Goal: Task Accomplishment & Management: Use online tool/utility

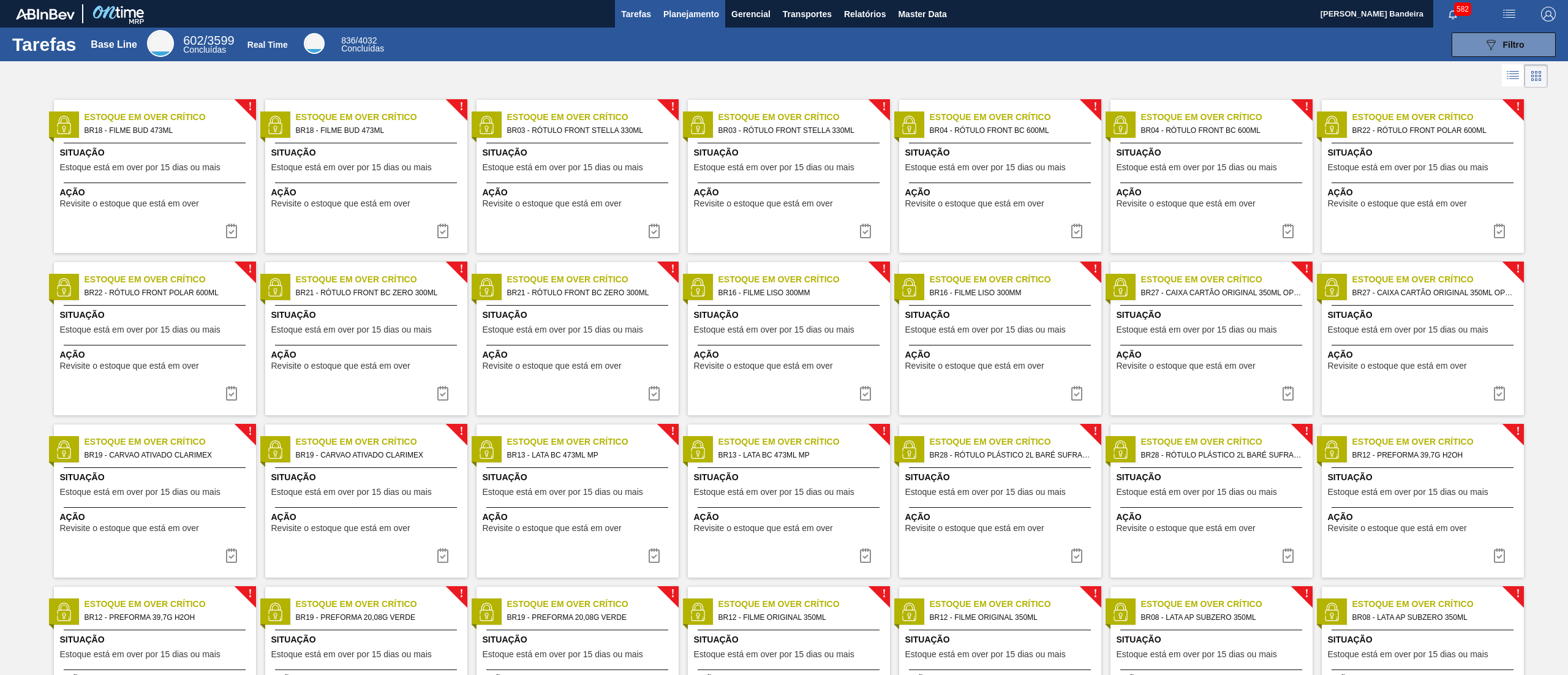
click at [673, 13] on span "Planejamento" at bounding box center [691, 14] width 56 height 15
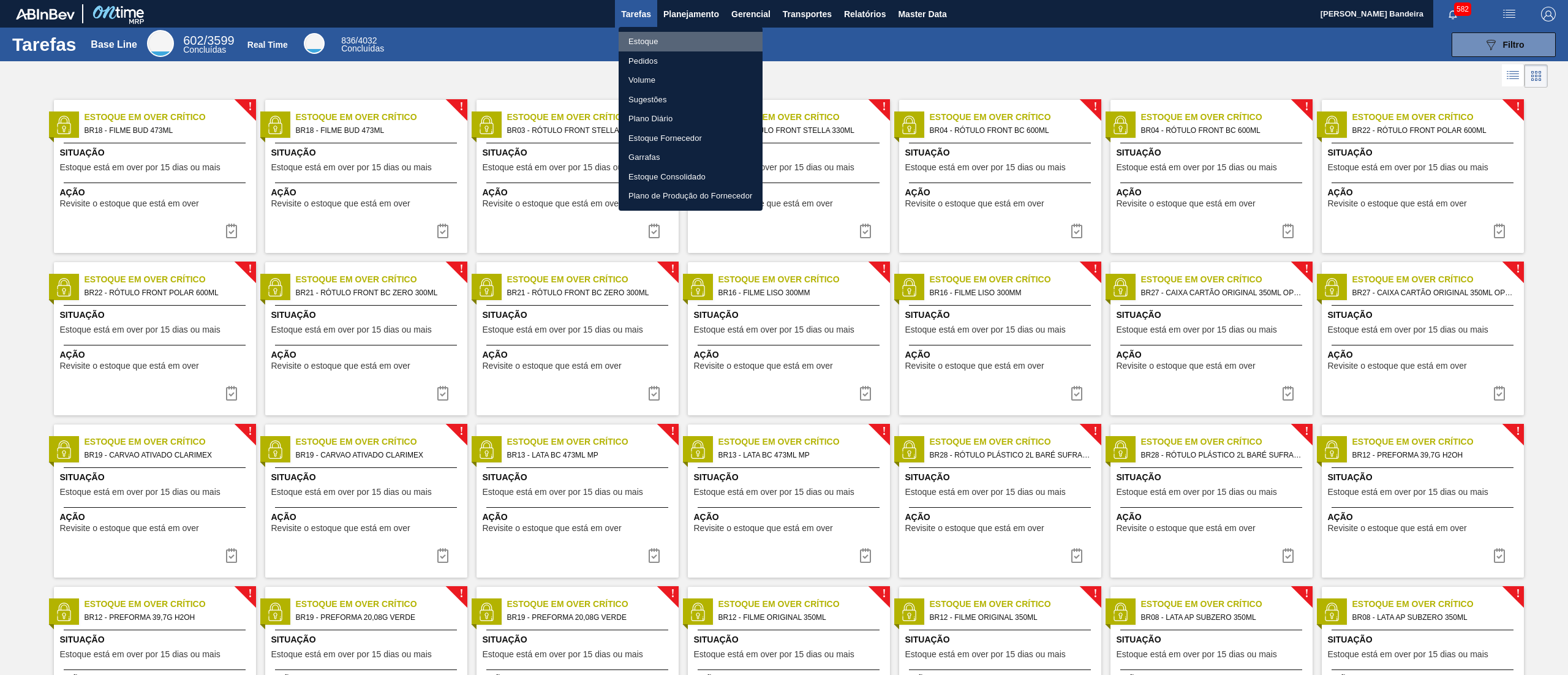
click at [652, 43] on li "Estoque" at bounding box center [690, 42] width 144 height 20
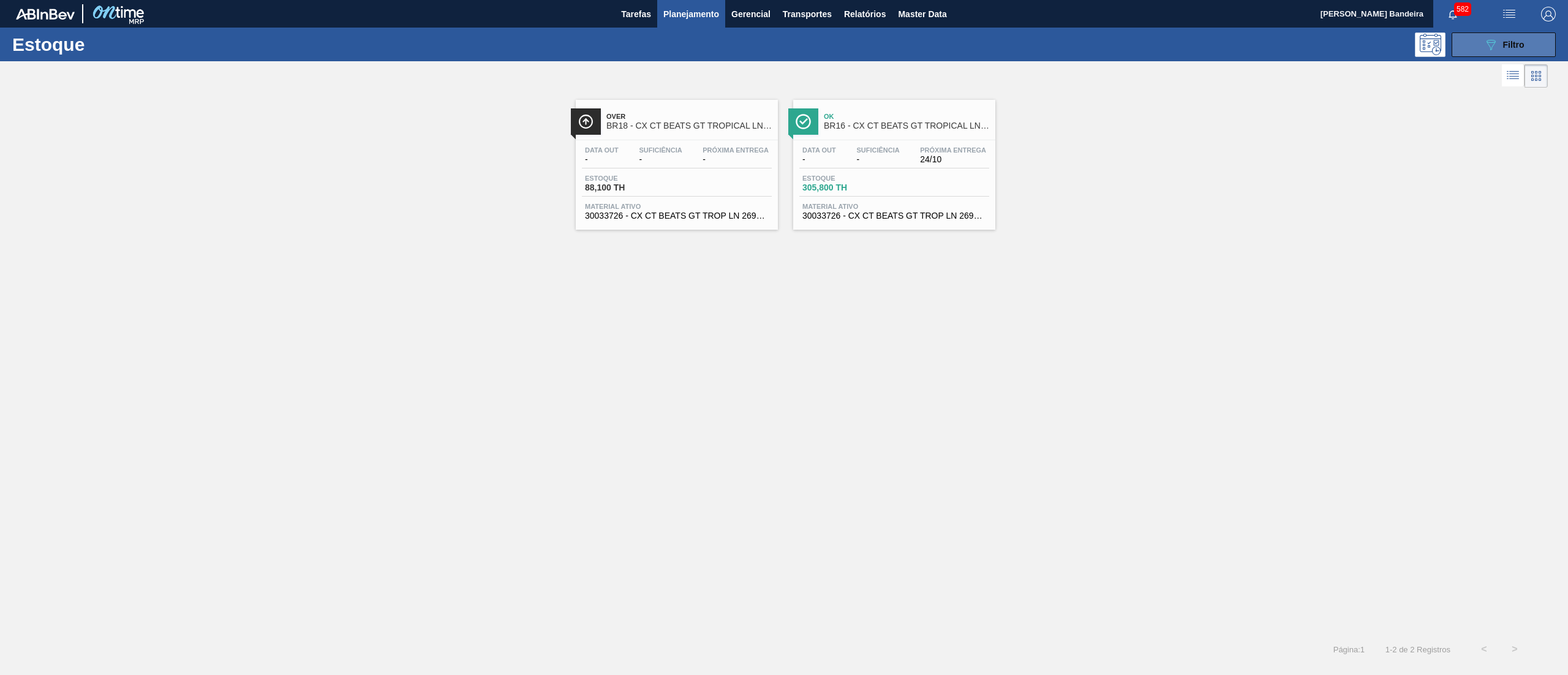
click at [1473, 49] on button "089F7B8B-B2A5-4AFE-B5C0-19BA573D28AC Filtro" at bounding box center [1503, 44] width 104 height 24
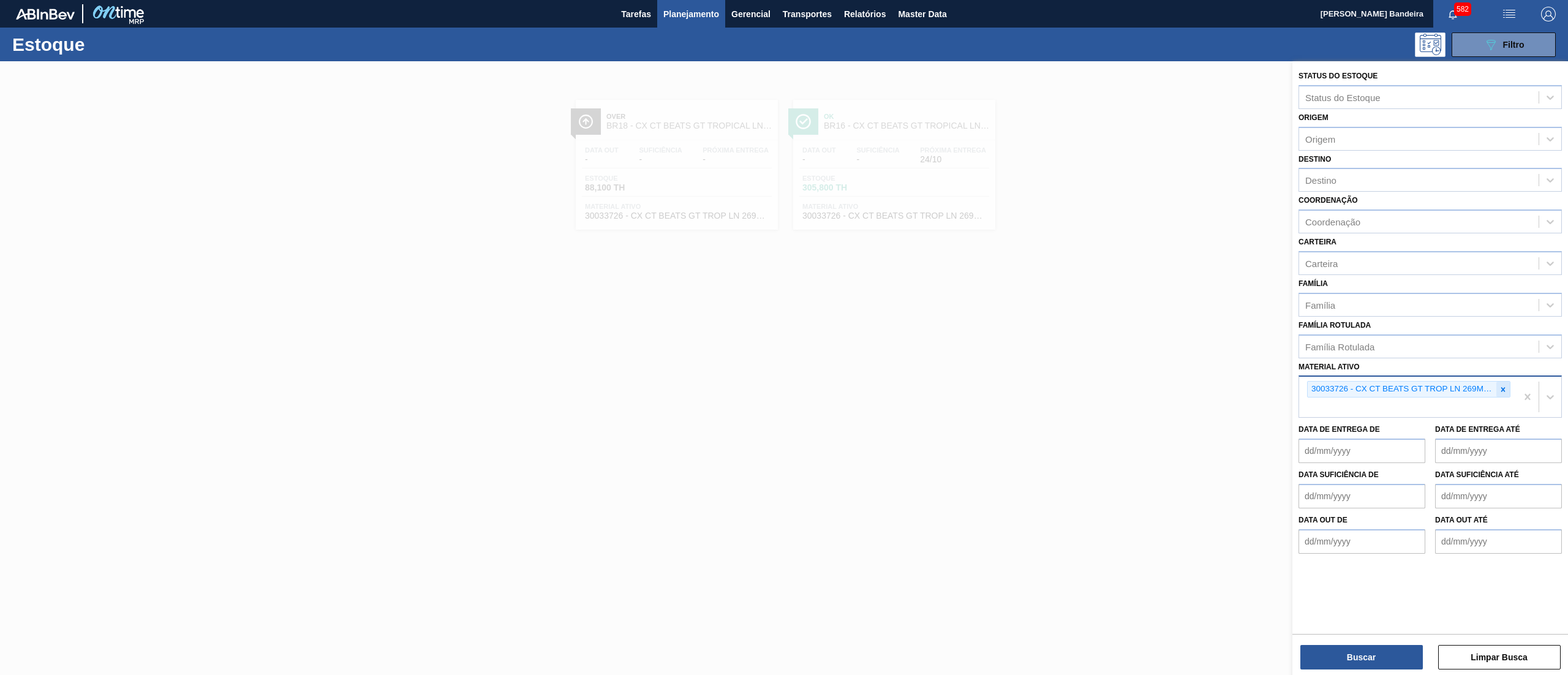
click at [1508, 384] on div at bounding box center [1503, 389] width 13 height 15
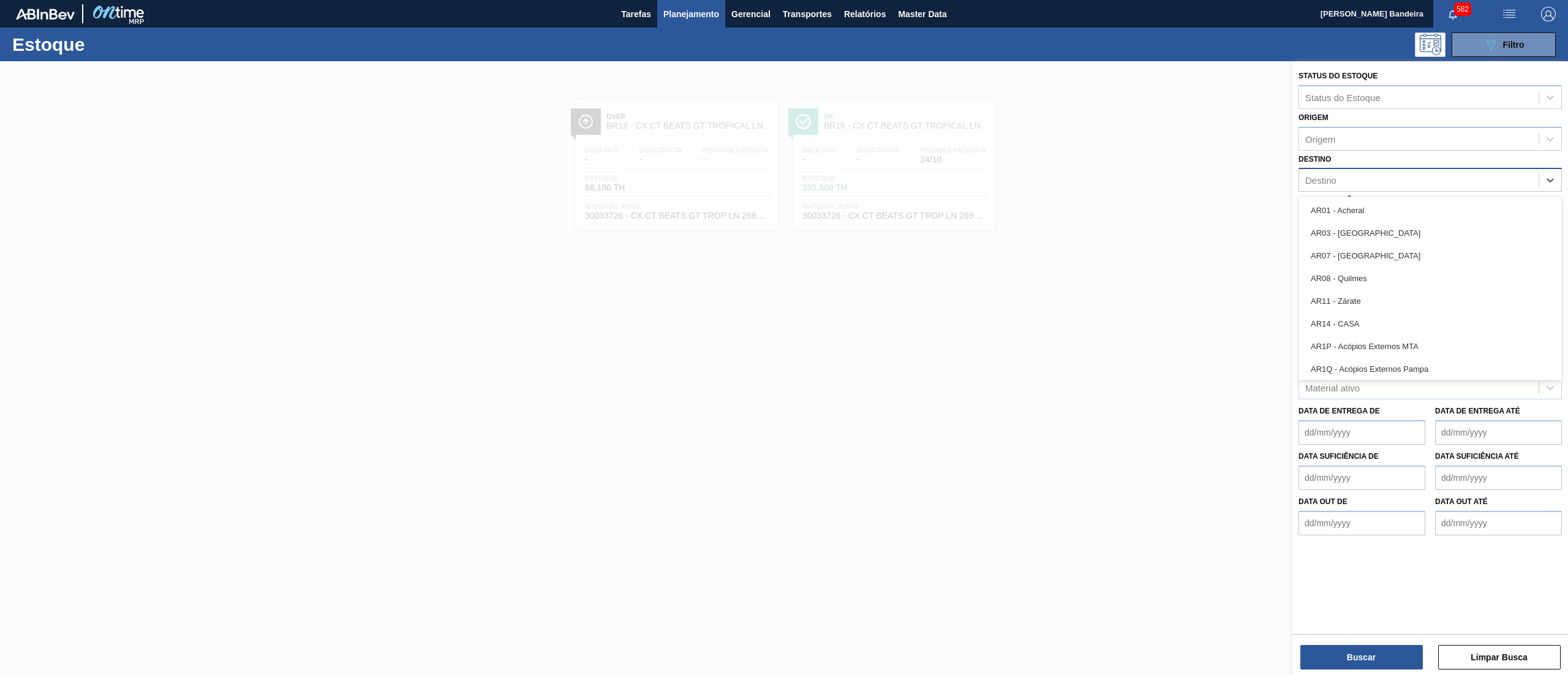
click at [1382, 181] on div "Destino" at bounding box center [1419, 180] width 239 height 18
type input "16"
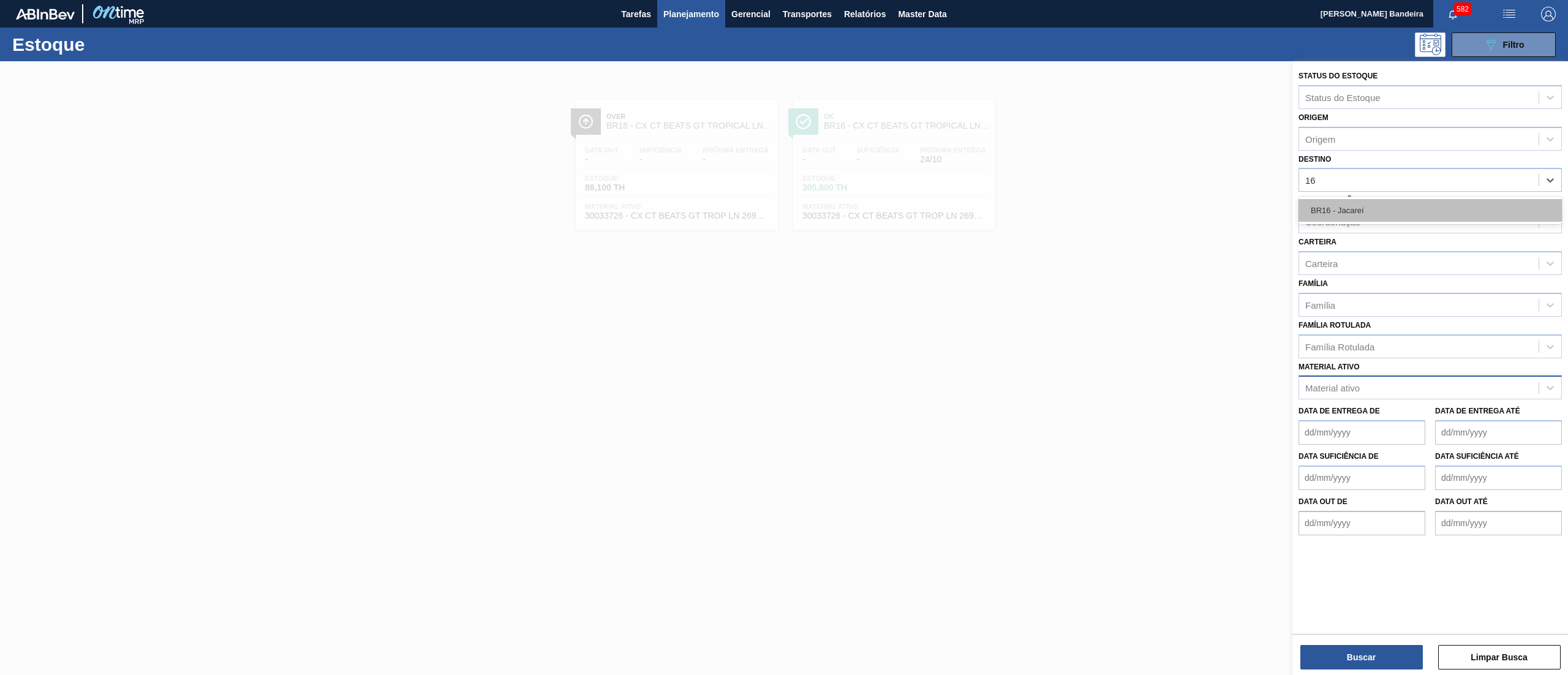
click at [1366, 218] on div "BR16 - Jacareí" at bounding box center [1430, 210] width 263 height 22
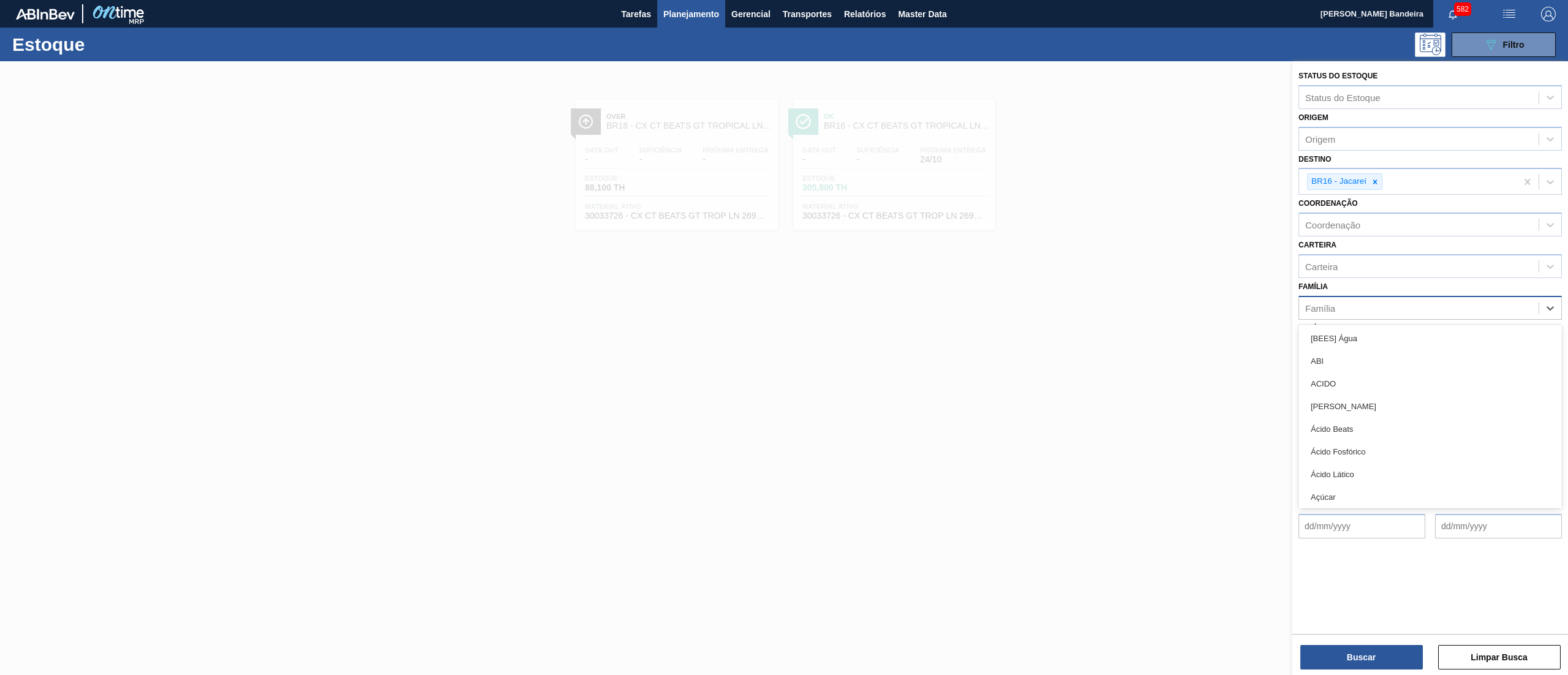
click at [1330, 304] on div "Família" at bounding box center [1319, 308] width 30 height 11
type input "garr"
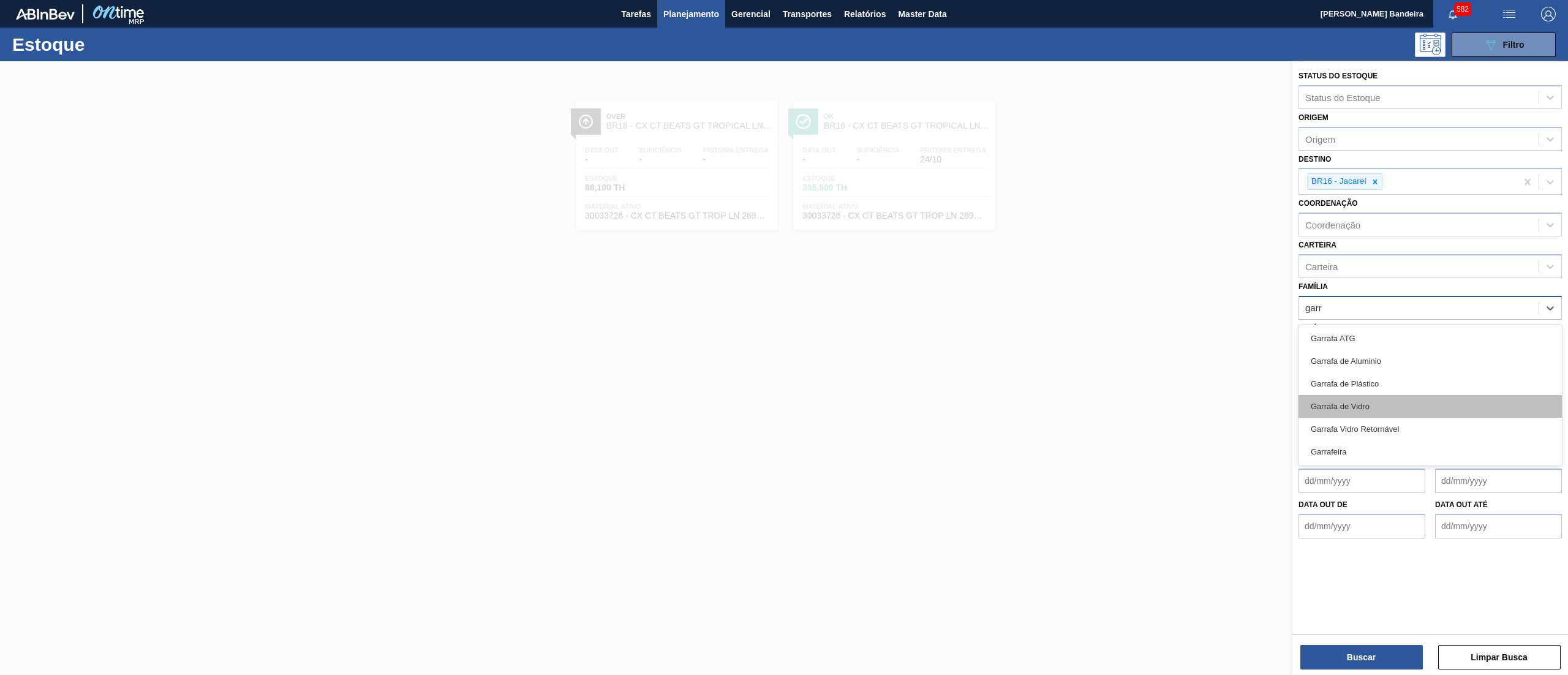
click at [1330, 406] on div "Garrafa de Vidro" at bounding box center [1430, 406] width 263 height 22
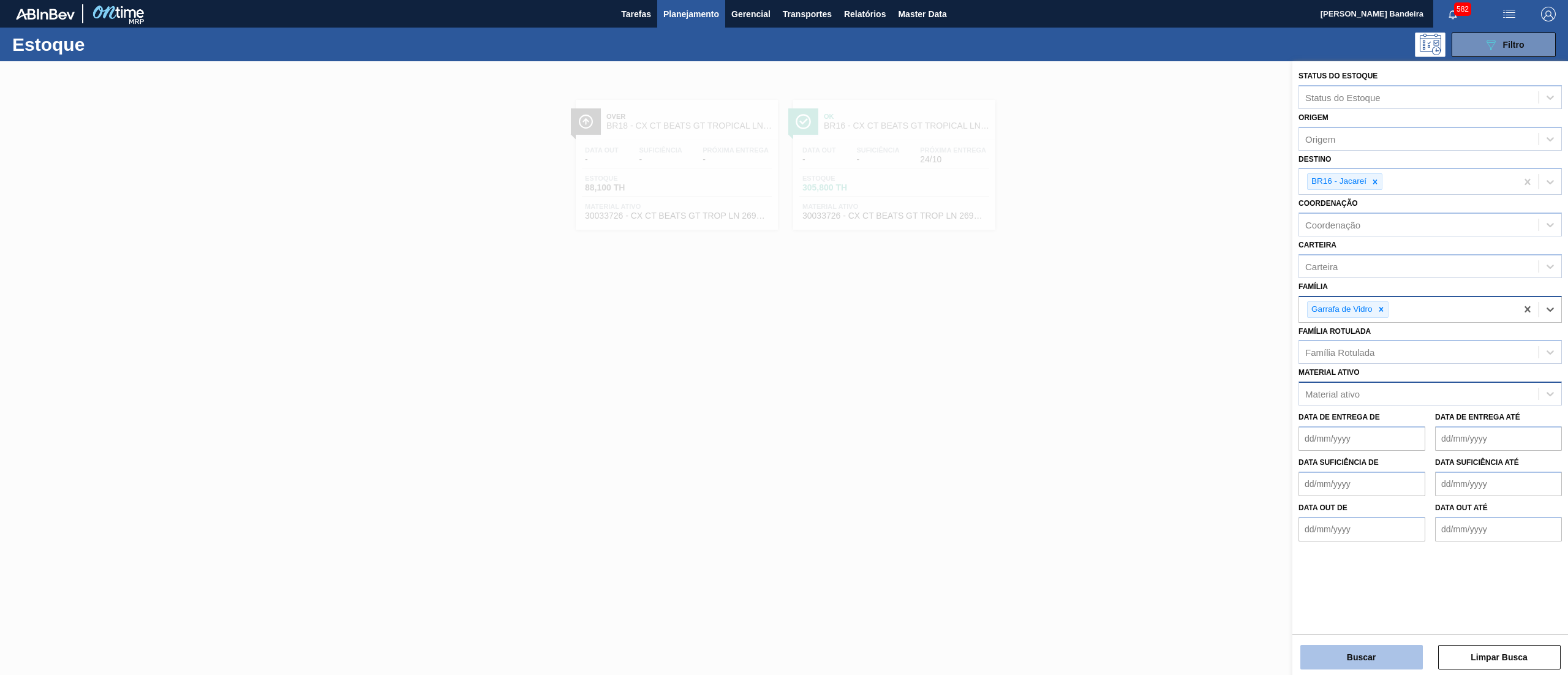
click at [1317, 649] on button "Buscar" at bounding box center [1361, 657] width 122 height 24
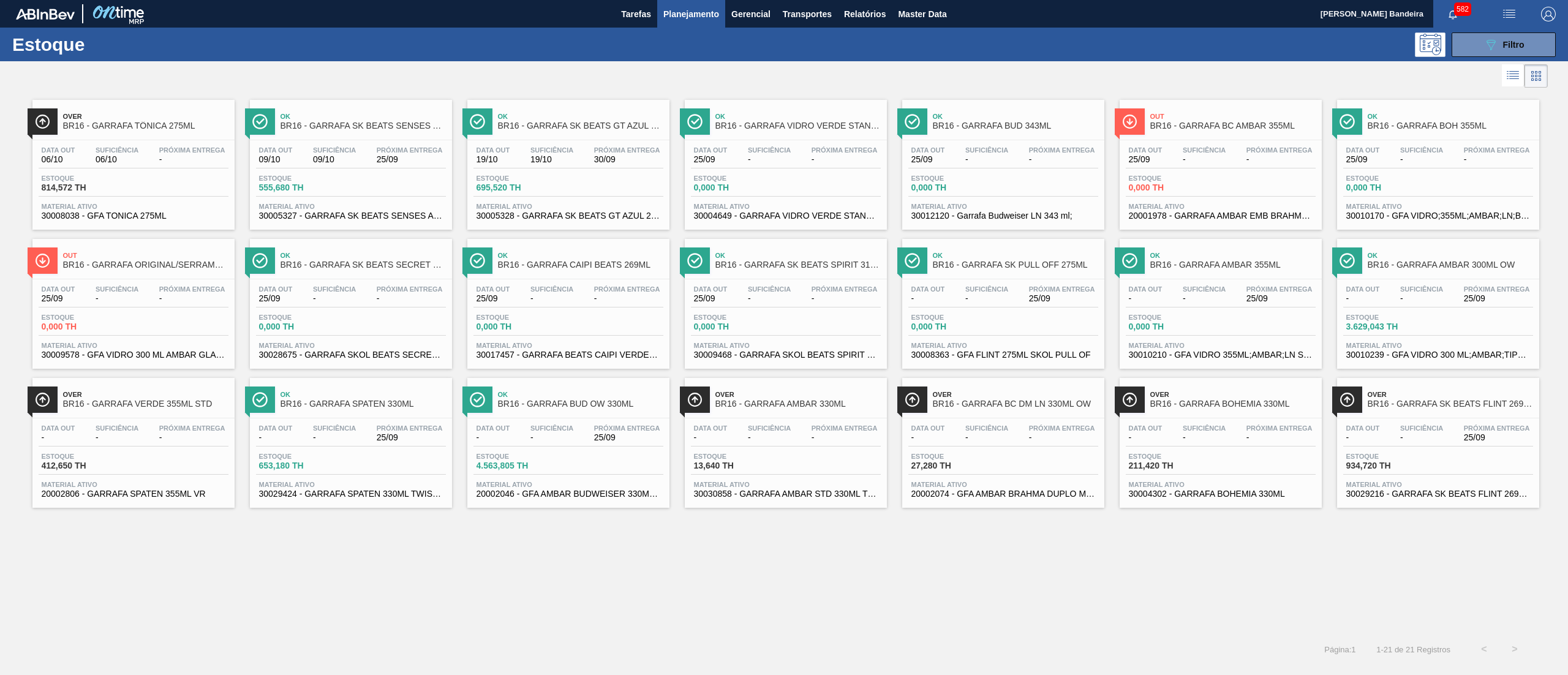
click at [168, 130] on span "BR16 - GARRAFA TÔNICA 275ML" at bounding box center [145, 126] width 165 height 9
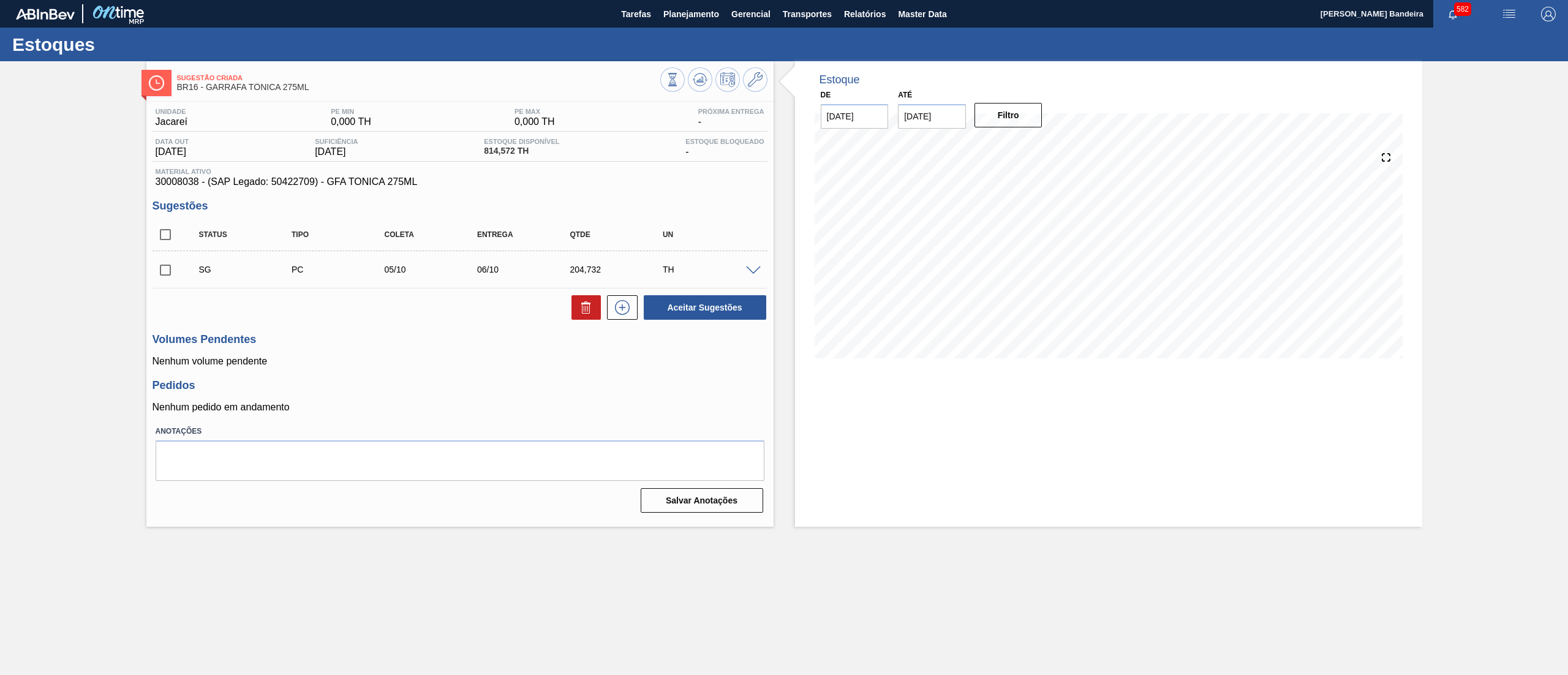
click at [745, 285] on div "SG PC 05/10 06/10 204,732 TH" at bounding box center [460, 269] width 615 height 30
click at [759, 271] on span at bounding box center [753, 271] width 15 height 9
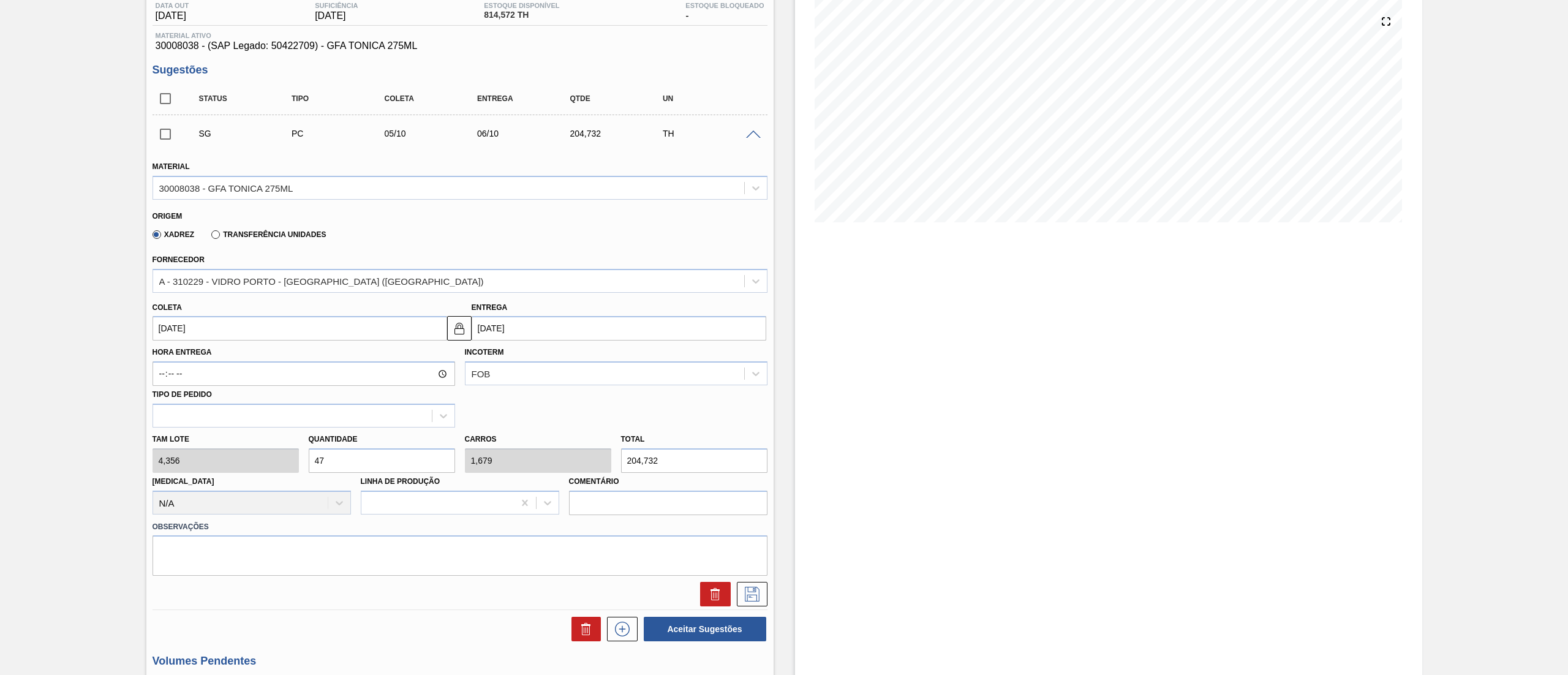
scroll to position [153, 0]
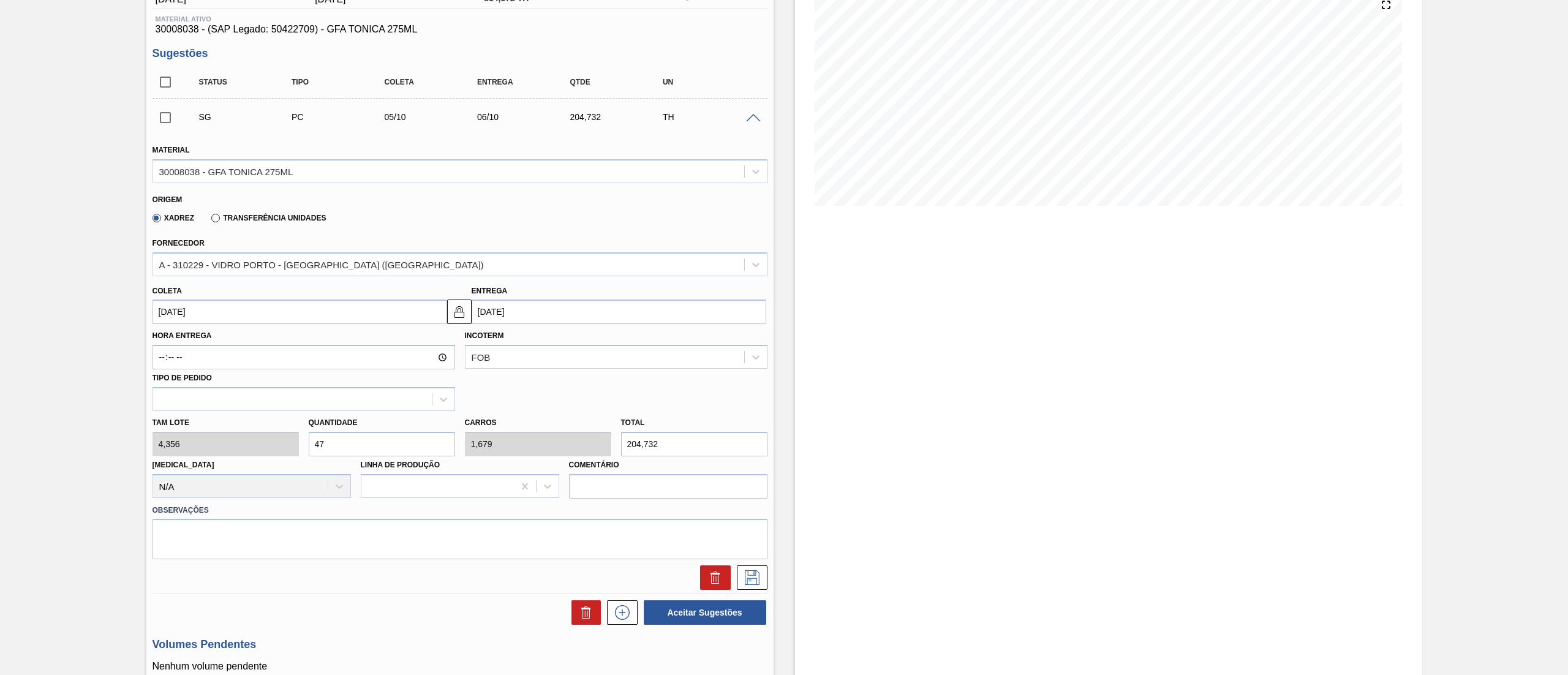
drag, startPoint x: 311, startPoint y: 443, endPoint x: 138, endPoint y: 443, distance: 173.0
click at [138, 443] on div "Sugestão Criada BR16 - GARRAFA TÔNICA 275ML Unidade Jacareí PE MIN 0,000 TH PE …" at bounding box center [784, 369] width 1568 height 920
type input "2"
type input "0,071"
type input "8,712"
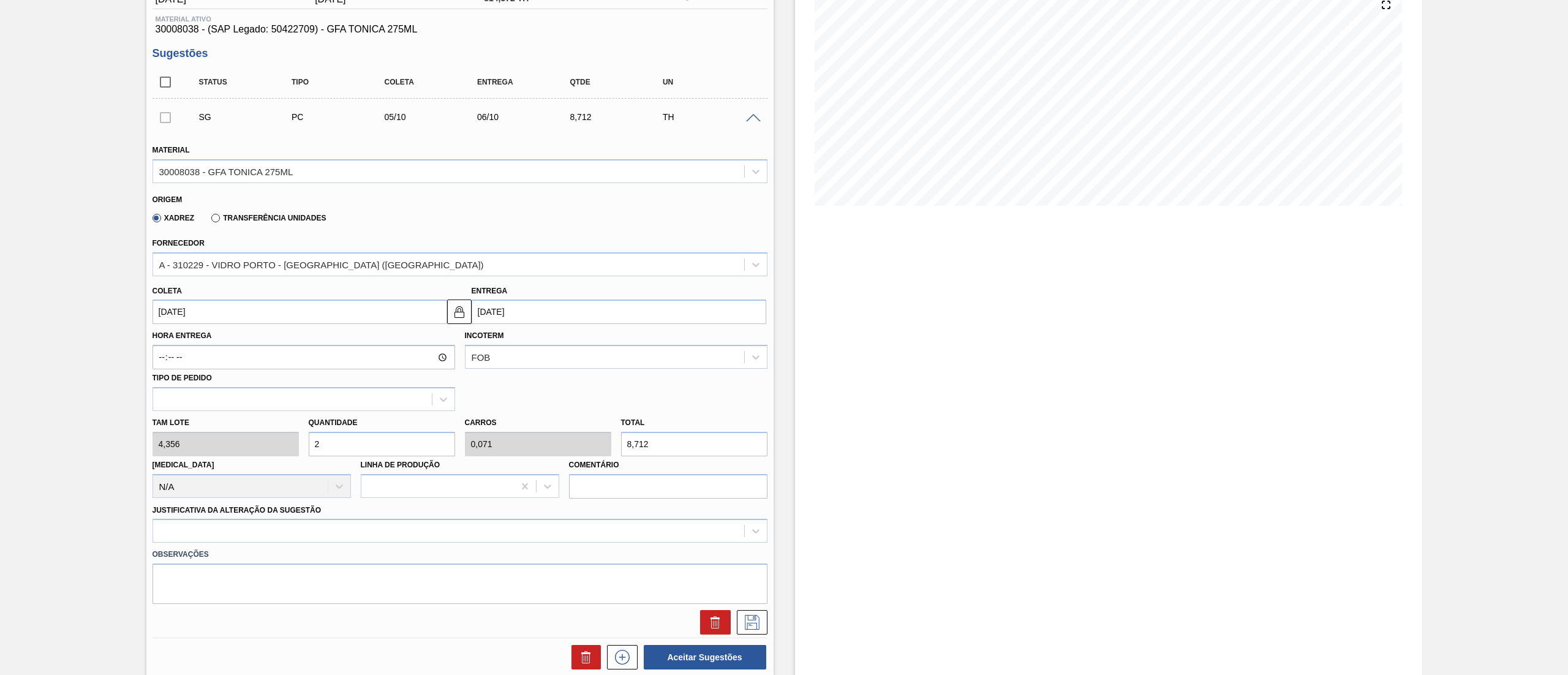
type input "28"
type input "1"
type input "121,968"
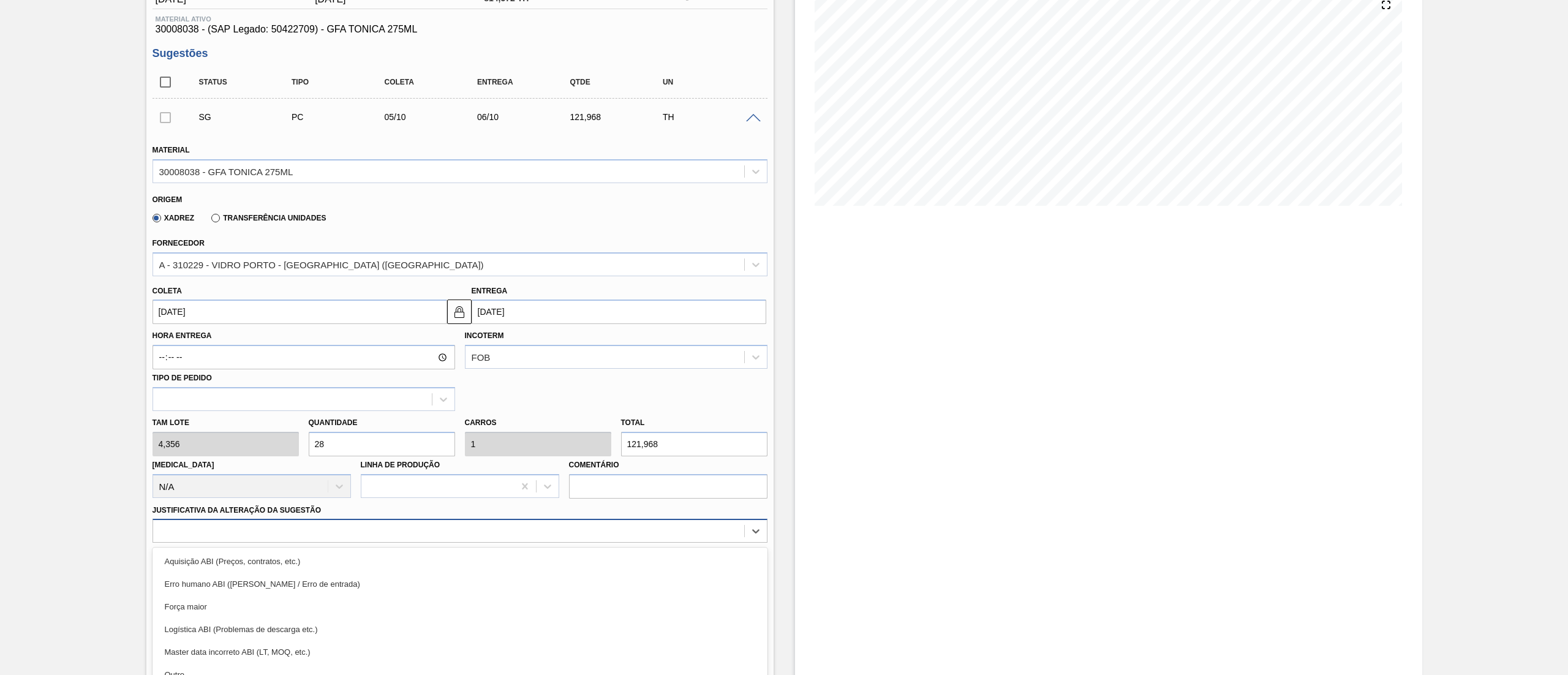
click at [228, 533] on div "option Erro humano ABI (Cálculo / Erro de entrada) focused, 2 of 18. 18 results…" at bounding box center [460, 531] width 615 height 24
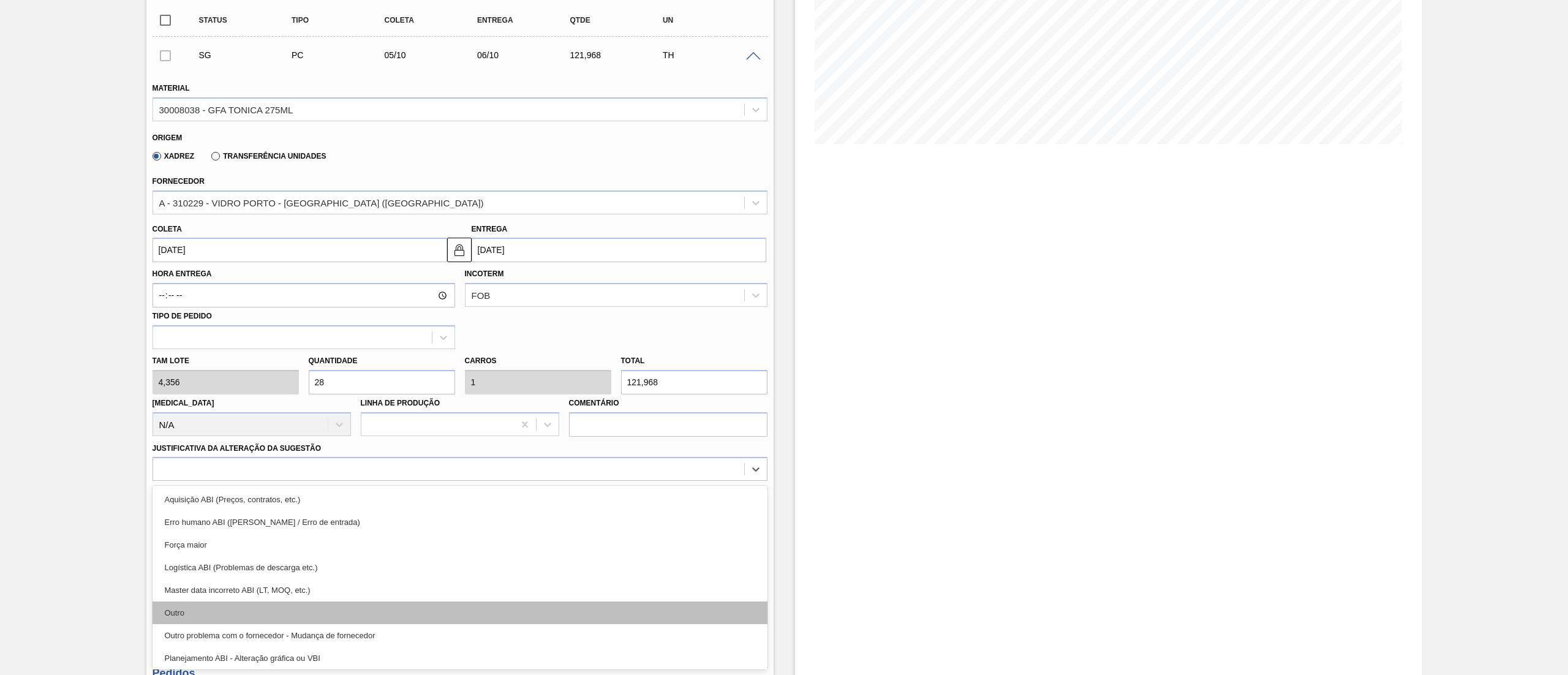
click at [219, 615] on div "Outro" at bounding box center [460, 613] width 615 height 22
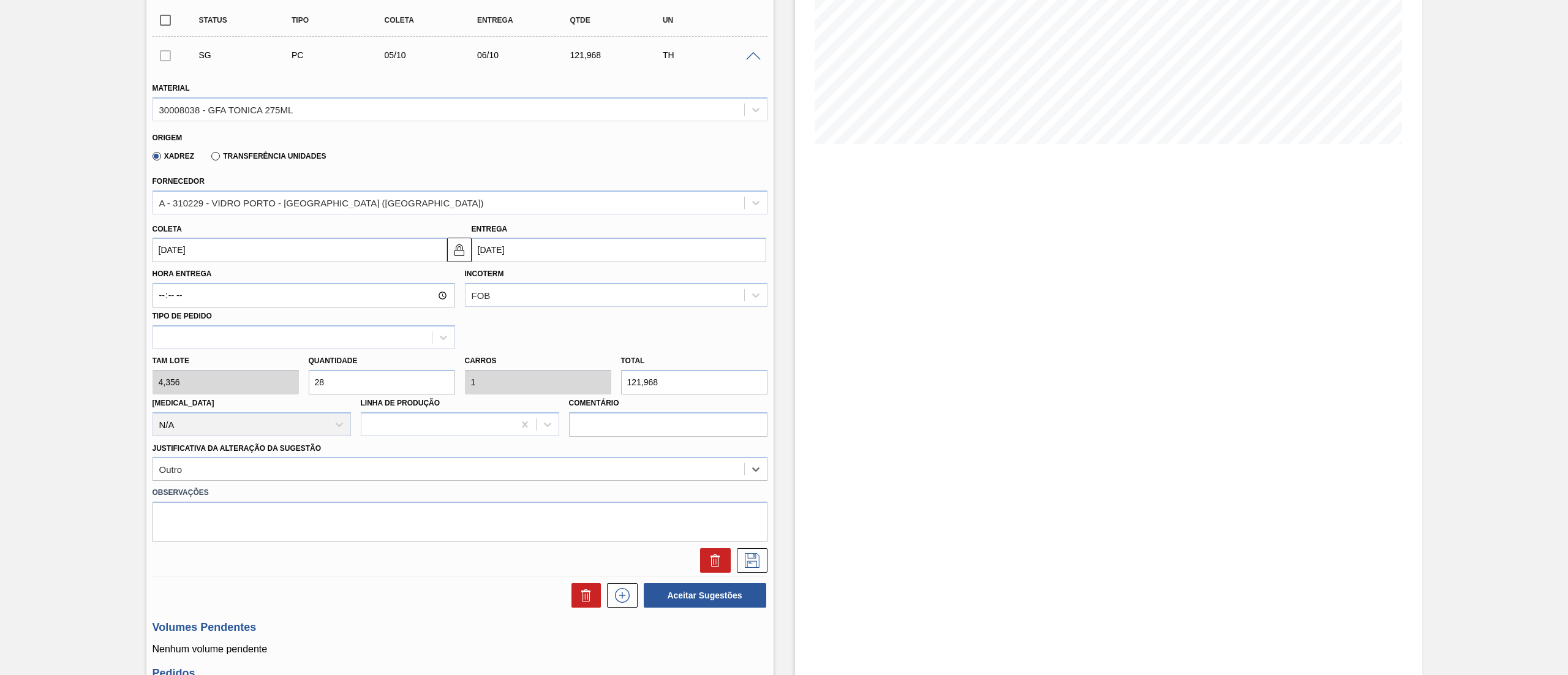
scroll to position [349, 0]
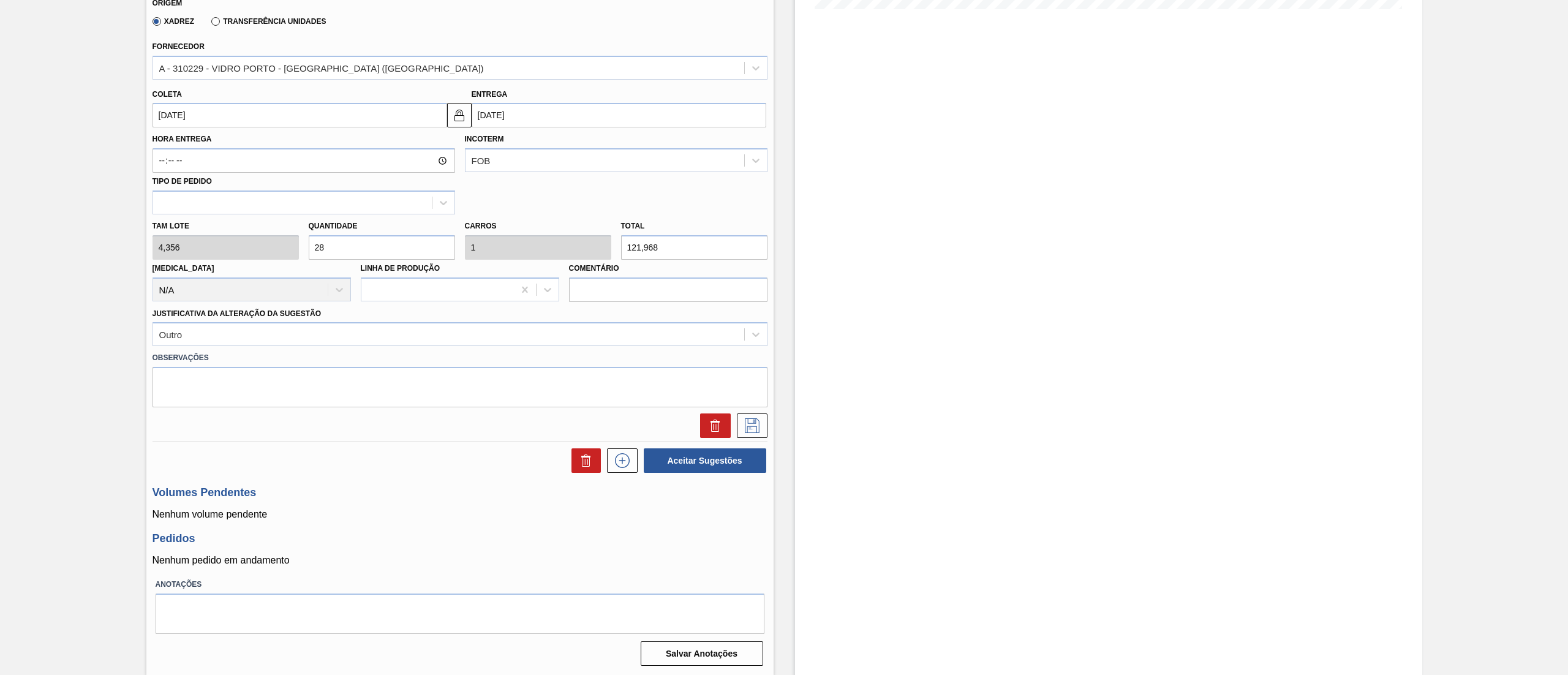
drag, startPoint x: 263, startPoint y: 257, endPoint x: 179, endPoint y: 266, distance: 84.5
click at [179, 266] on div "Tam lote 4,356 Quantidade 28 Carros 1 Total 121,968 [MEDICAL_DATA] N/A Linha de…" at bounding box center [460, 258] width 625 height 87
type input "8"
type input "0,286"
type input "34,848"
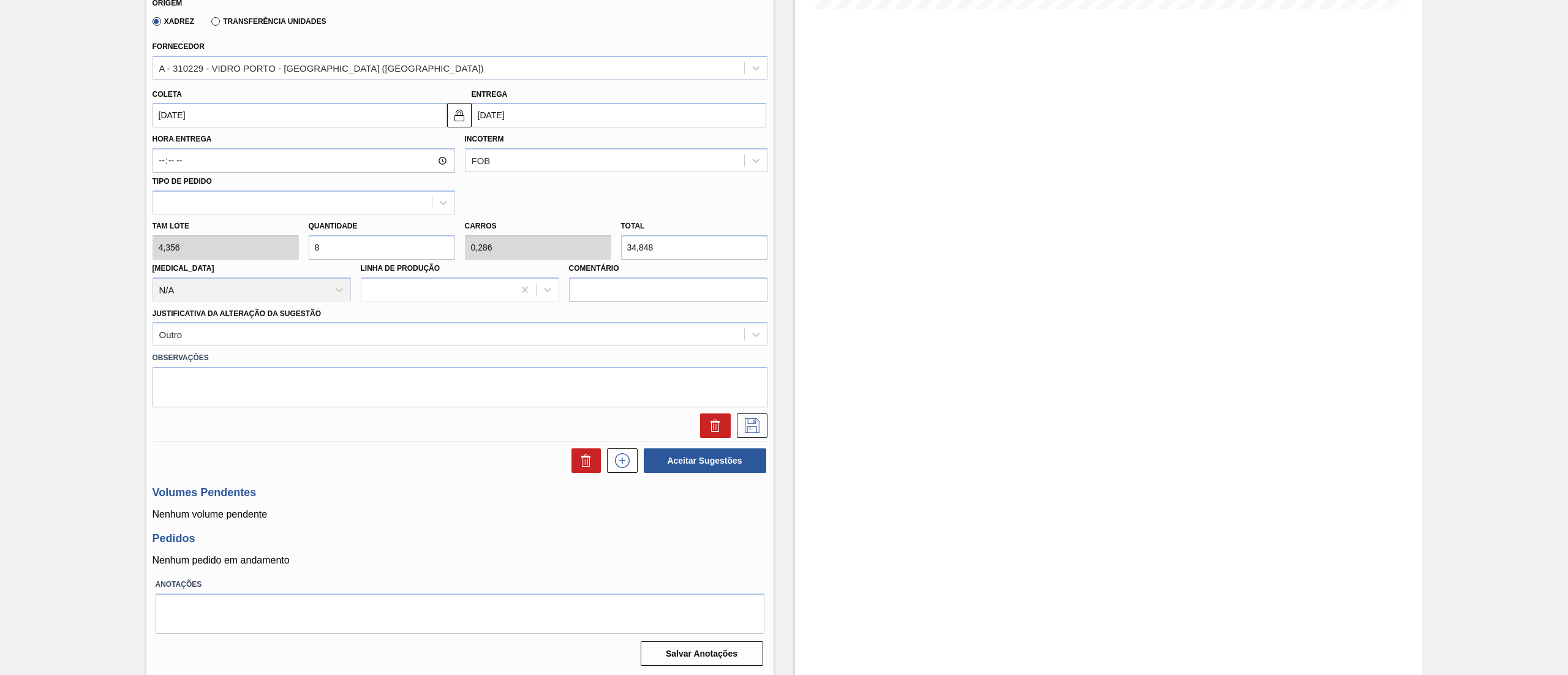
type input "84"
type input "3"
type input "365,904"
type input "84"
click at [265, 116] on input "[DATE]" at bounding box center [300, 115] width 294 height 24
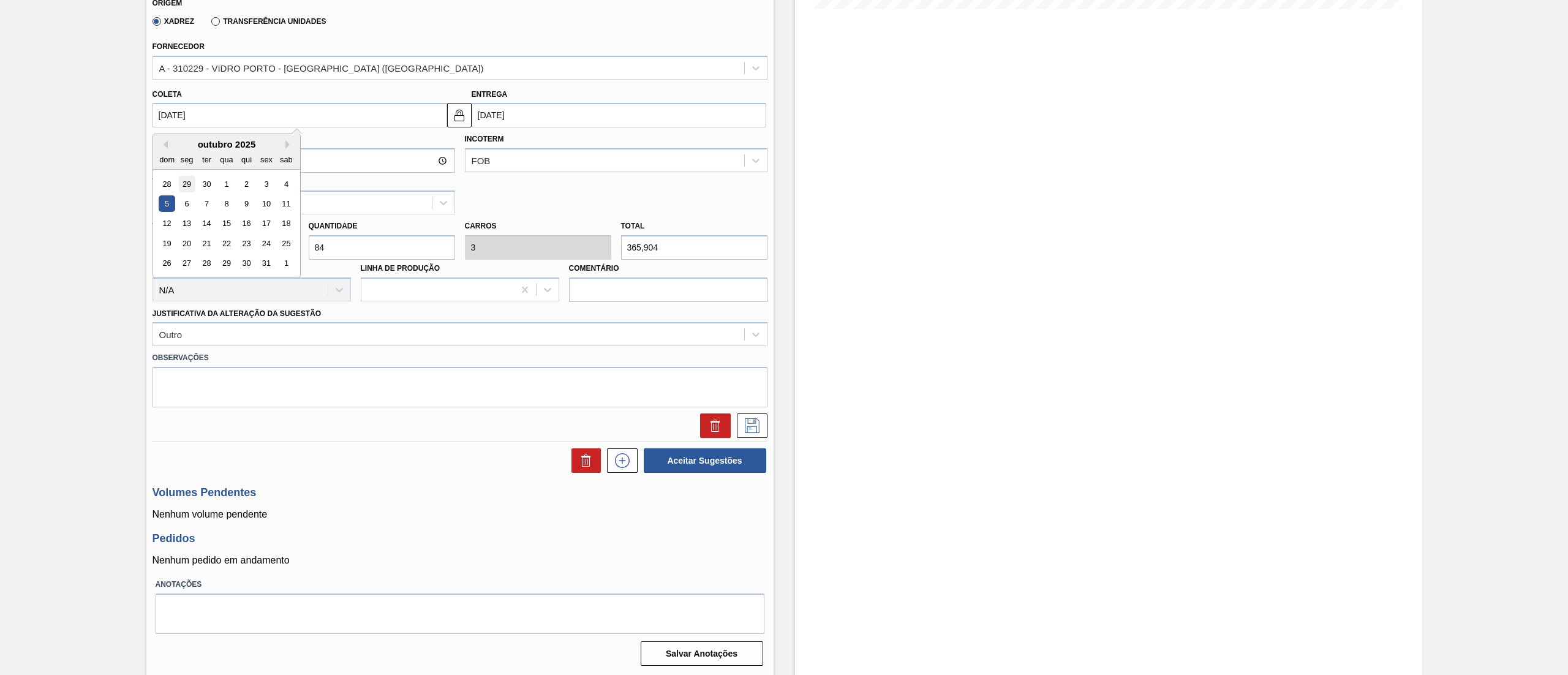
click at [186, 181] on div "29" at bounding box center [186, 184] width 17 height 17
type input "[DATE]"
click at [750, 426] on icon at bounding box center [752, 426] width 20 height 15
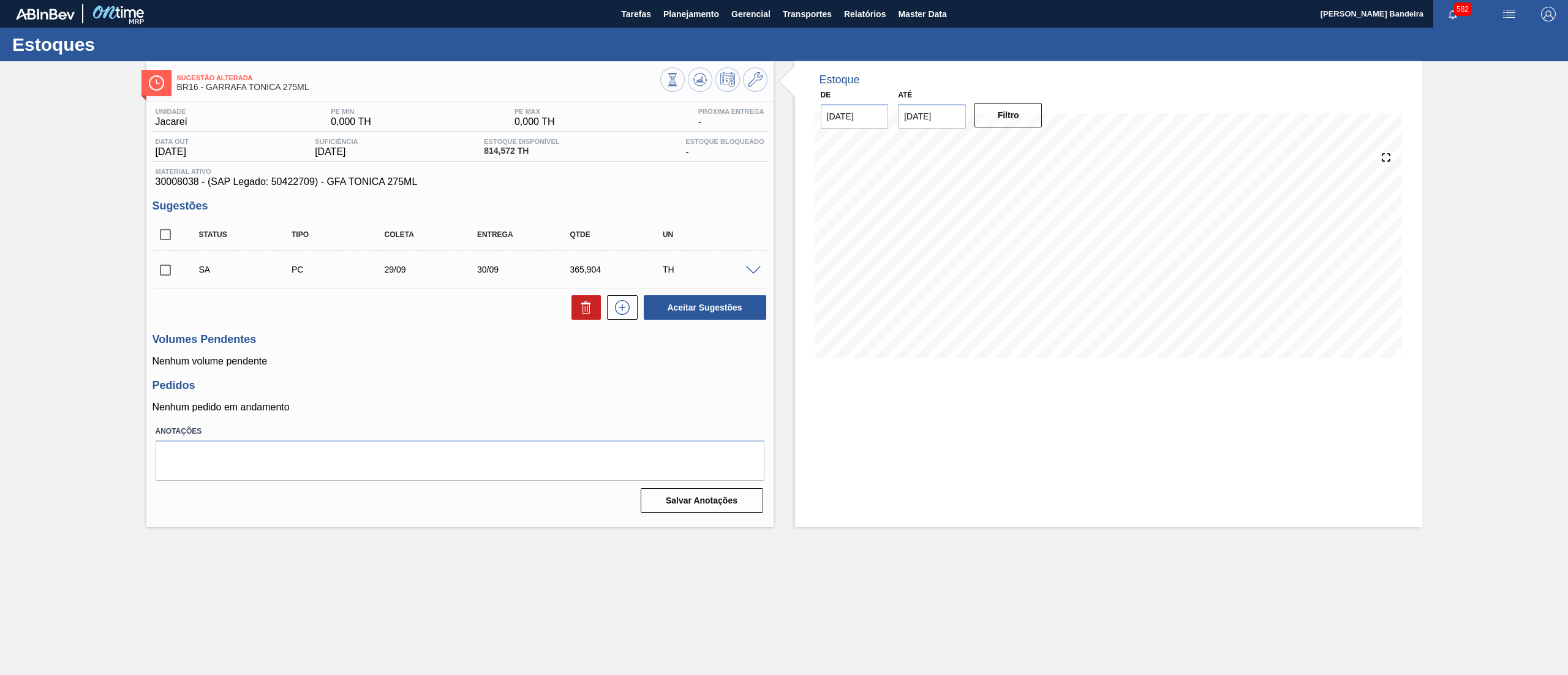
scroll to position [0, 0]
click at [621, 313] on icon at bounding box center [622, 308] width 20 height 15
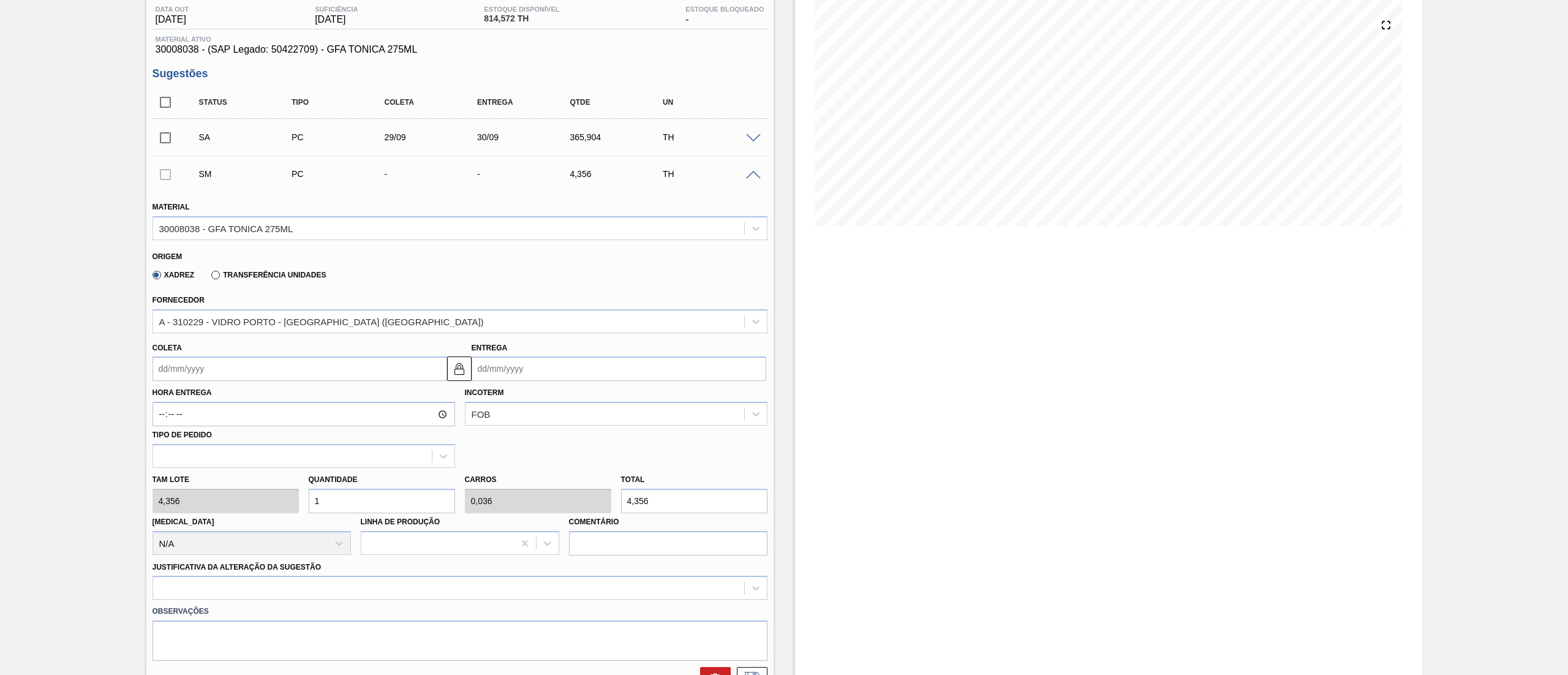
scroll to position [136, 0]
click at [204, 365] on input "Coleta" at bounding box center [300, 365] width 294 height 24
click at [210, 519] on div "30" at bounding box center [206, 514] width 17 height 17
type input "[DATE]"
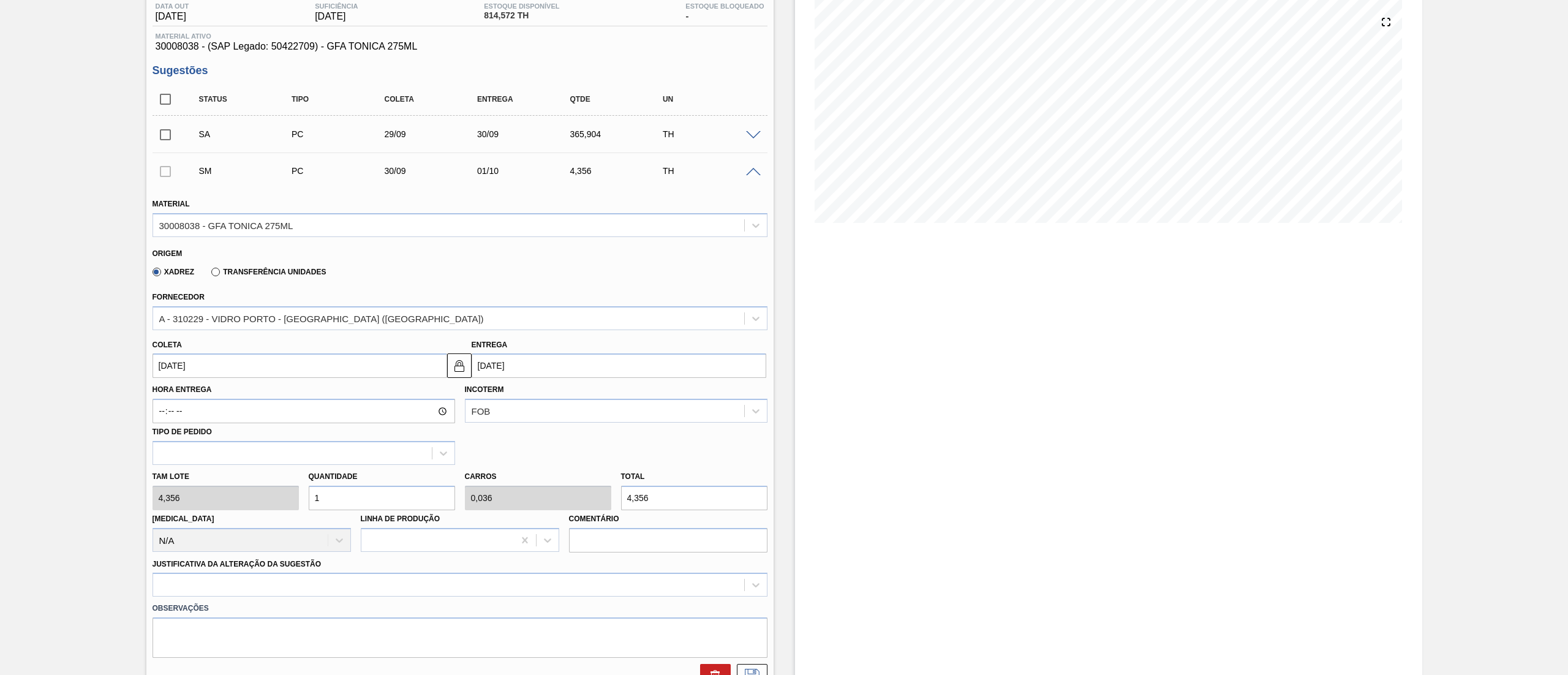
click at [268, 502] on div "Tam lote 4,356 Quantidade 1 Carros 0,036 Total 4,356 [MEDICAL_DATA] N/A Linha d…" at bounding box center [460, 509] width 625 height 87
type input "8"
type input "0,286"
type input "34,848"
type input "82"
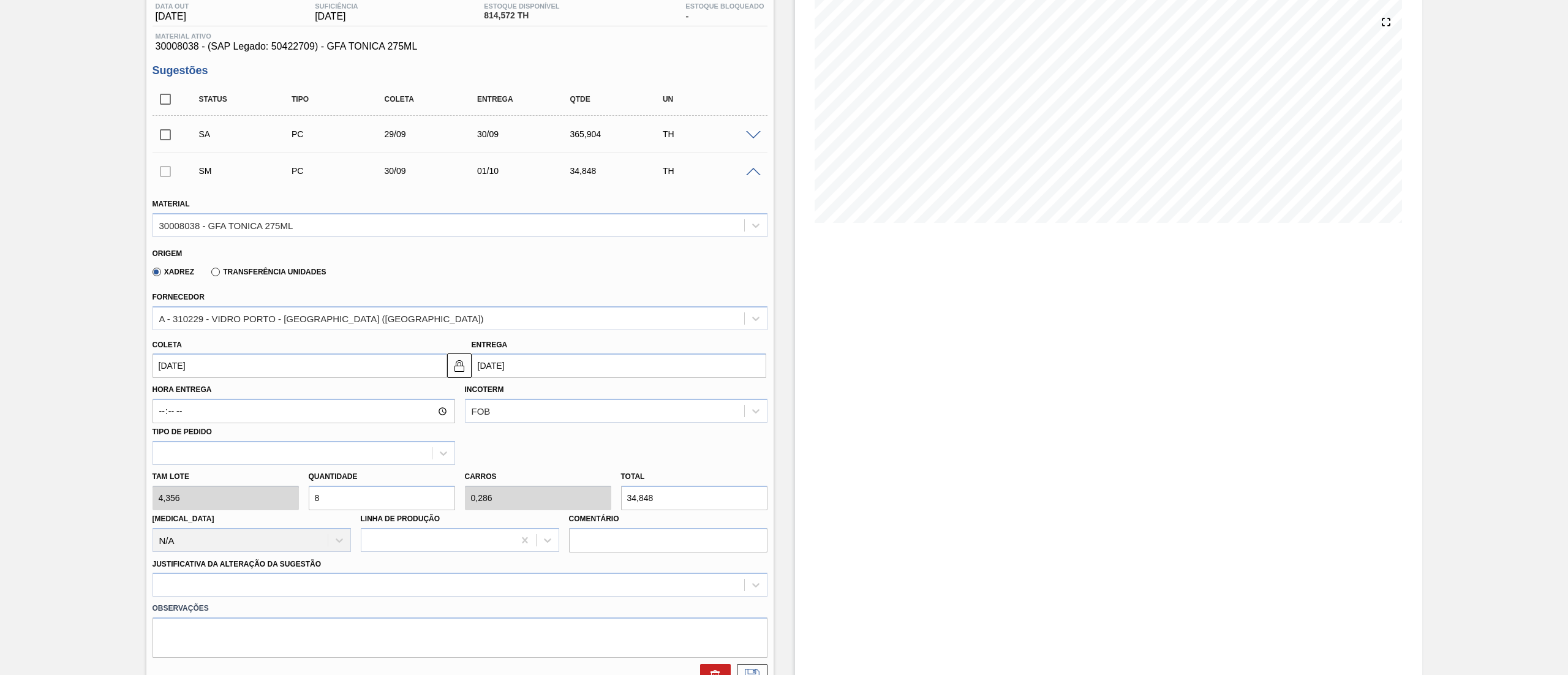
type input "2,929"
type input "357,192"
type input "8"
type input "0,286"
type input "34,848"
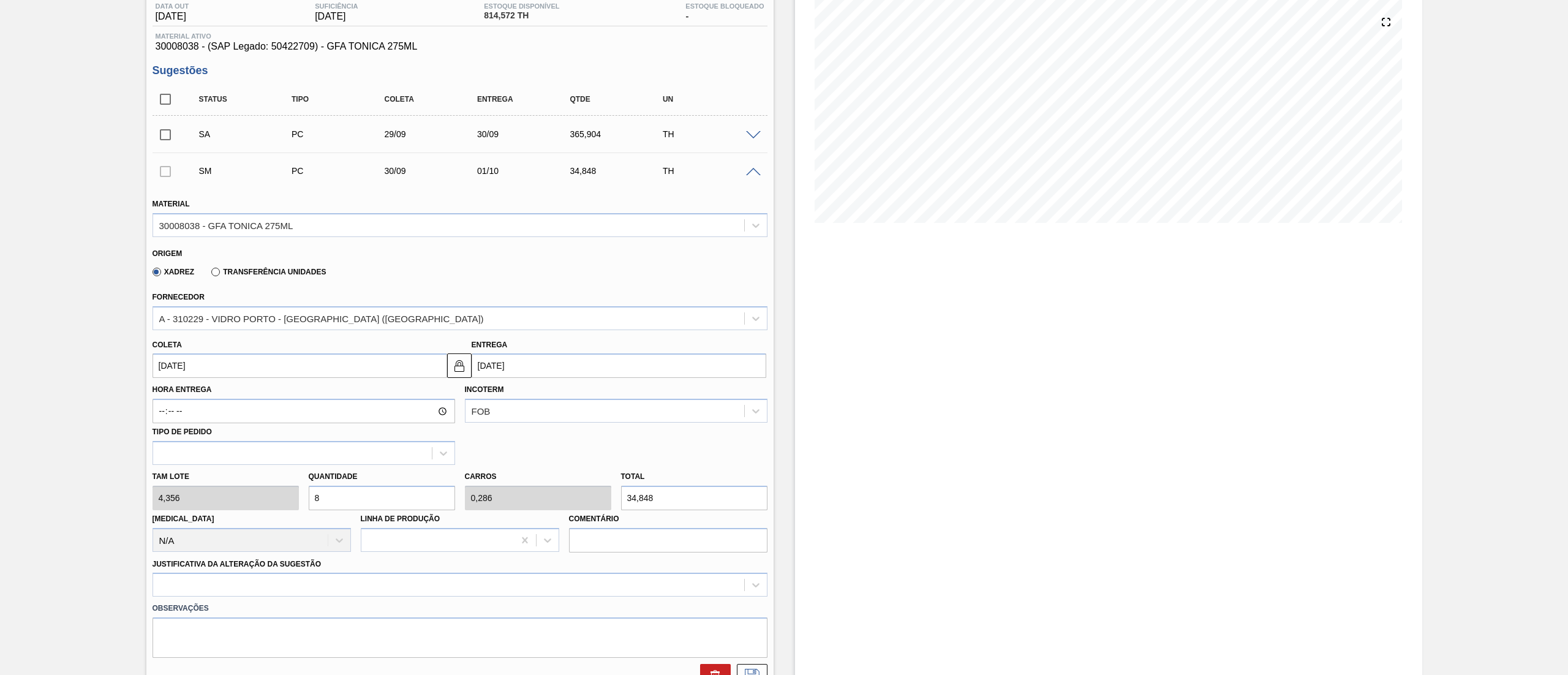
type input "84"
type input "3"
type input "365,904"
type input "84"
click at [261, 592] on div at bounding box center [460, 585] width 615 height 24
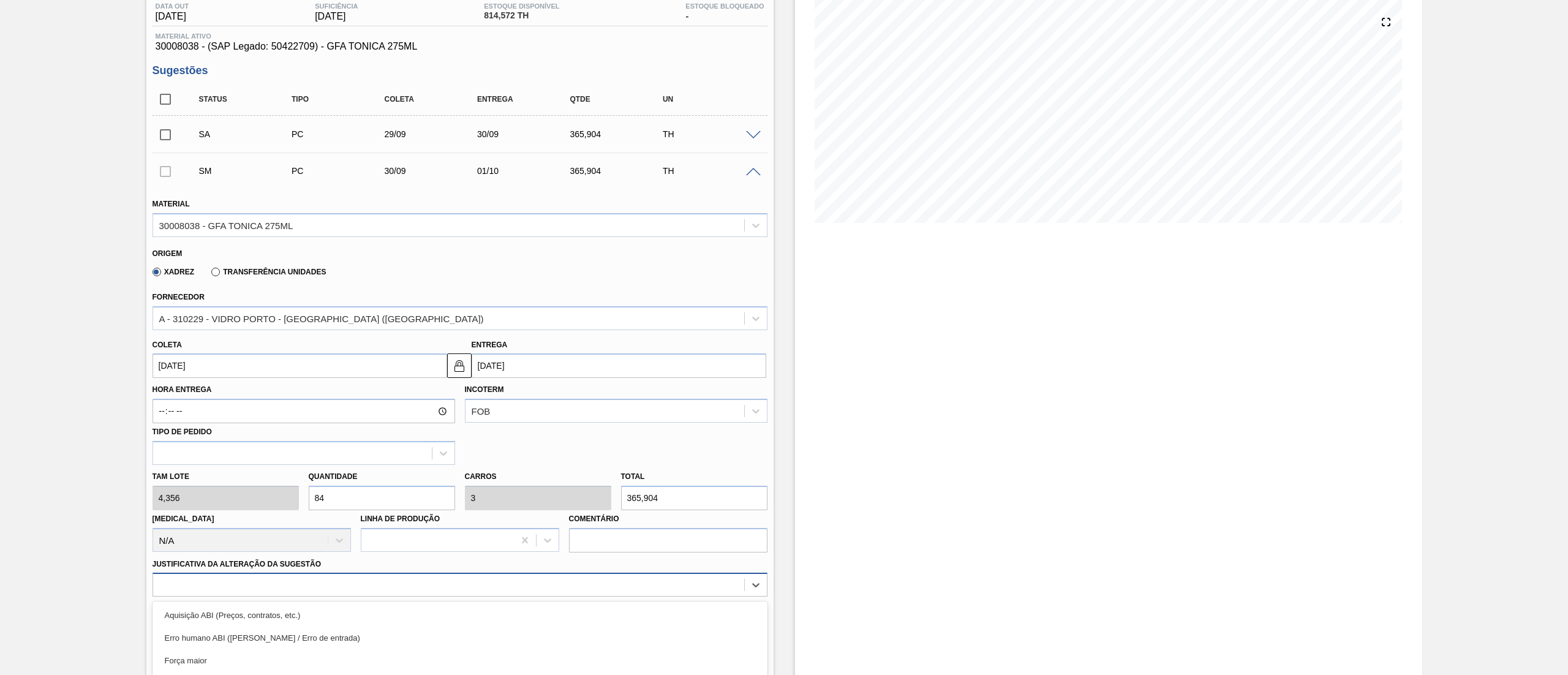
scroll to position [251, 0]
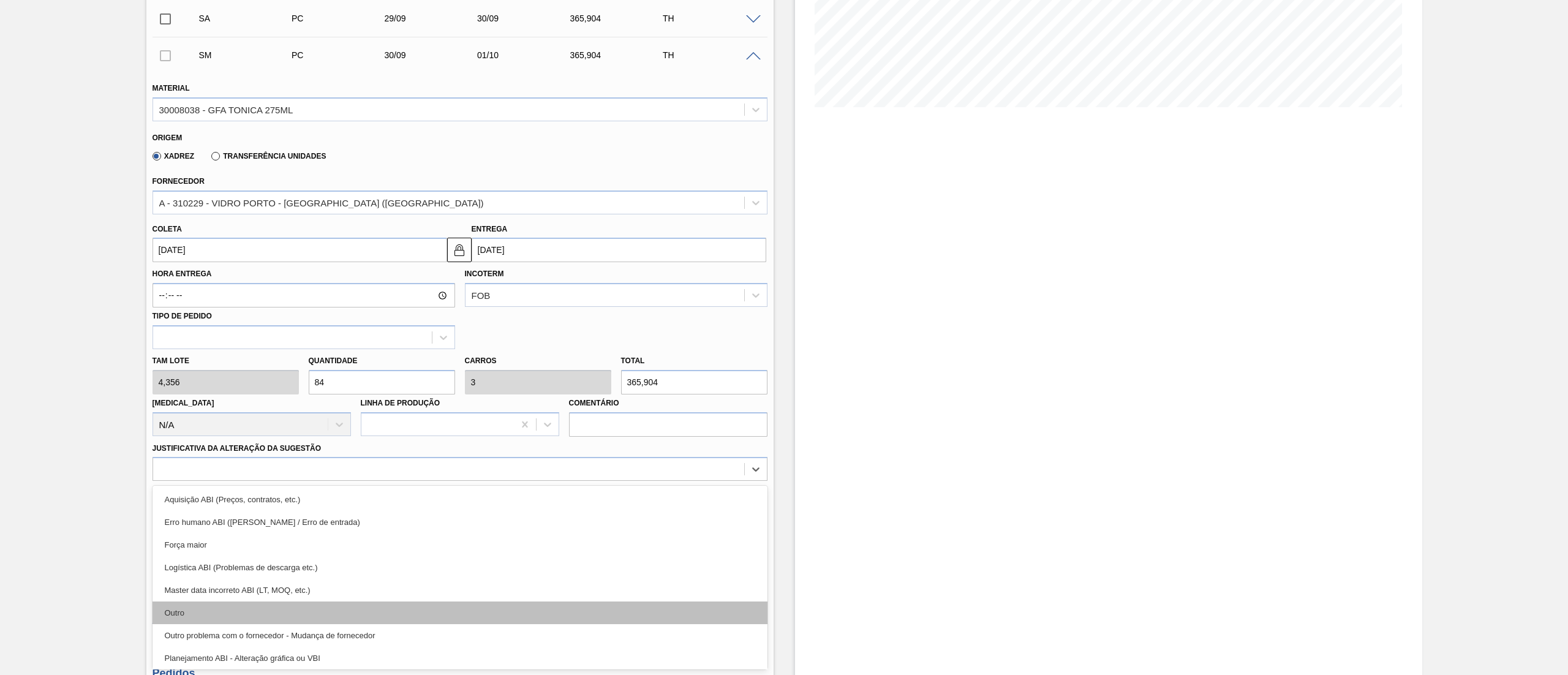
click at [253, 602] on div "Outro" at bounding box center [460, 613] width 615 height 22
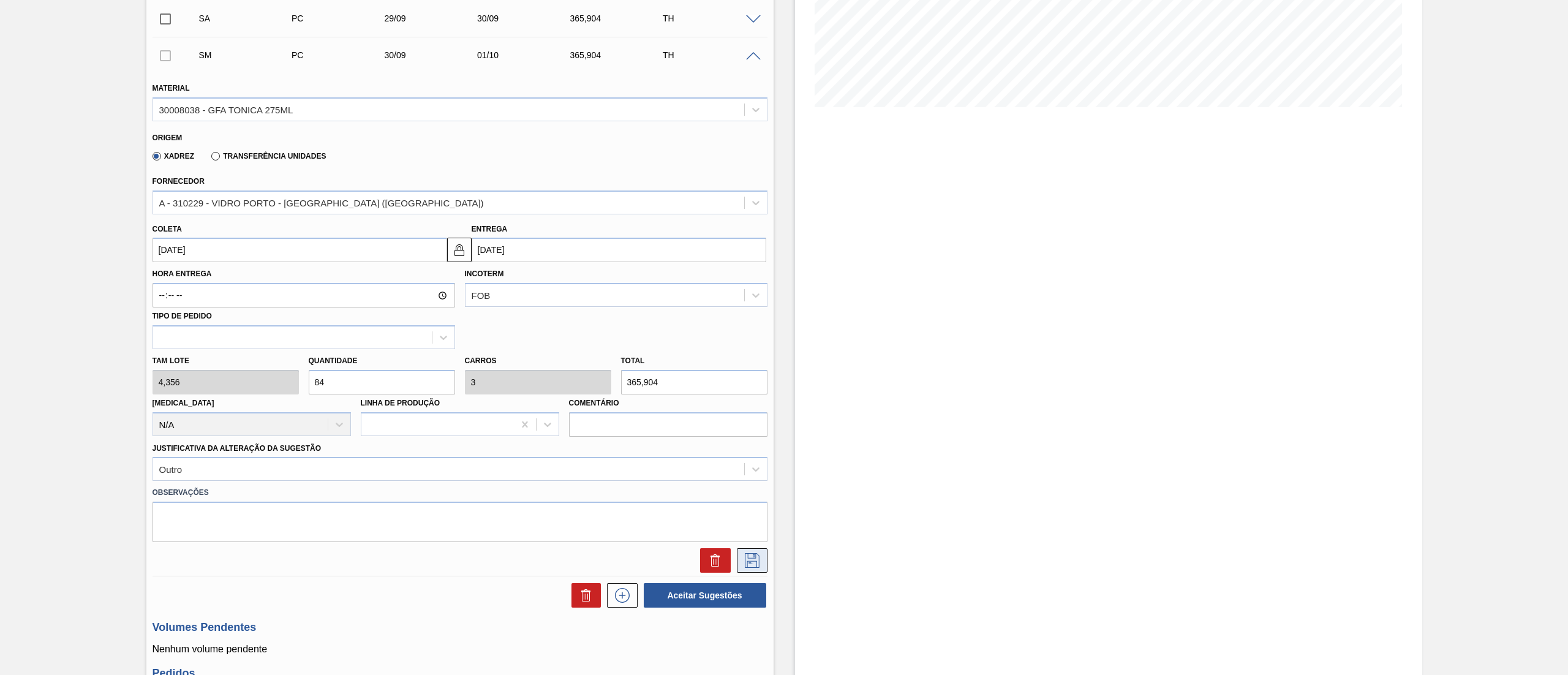
click at [742, 560] on icon at bounding box center [752, 561] width 20 height 15
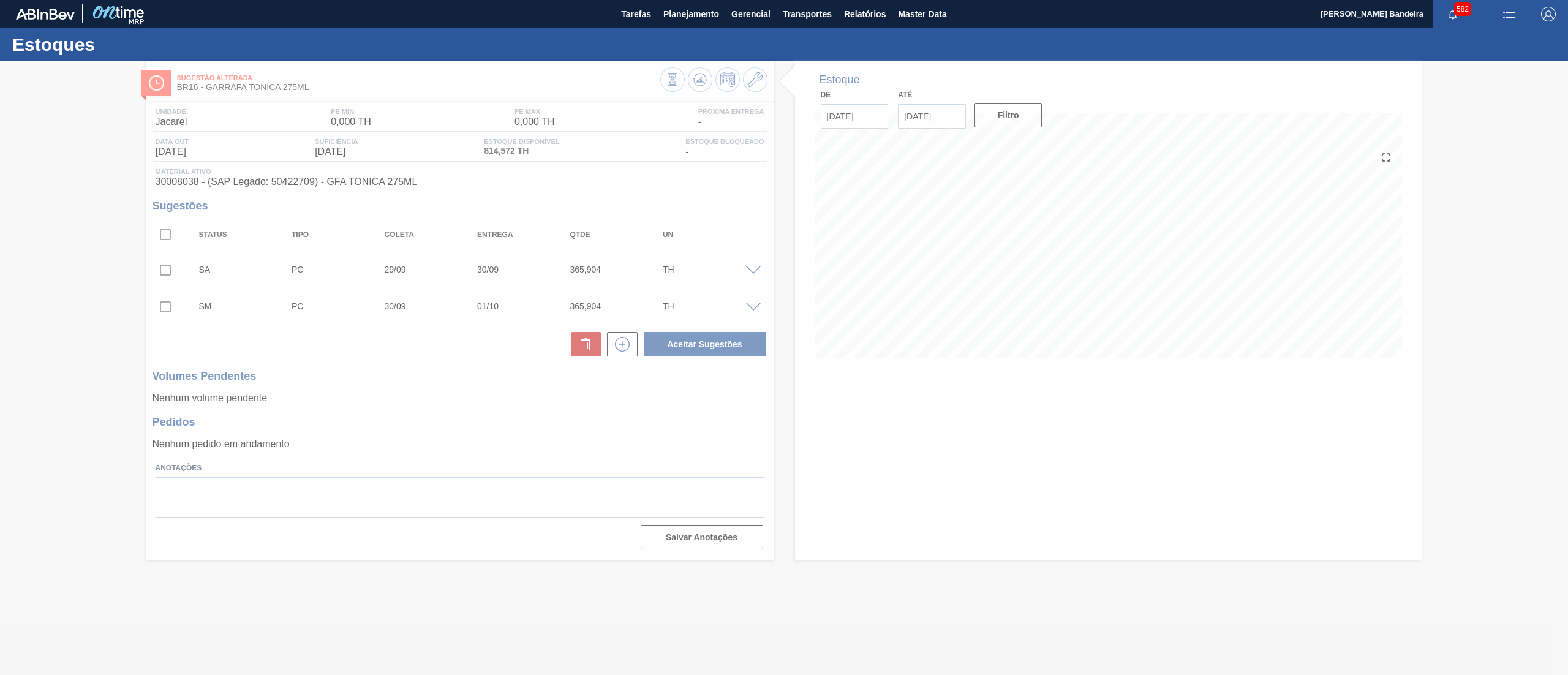
scroll to position [0, 0]
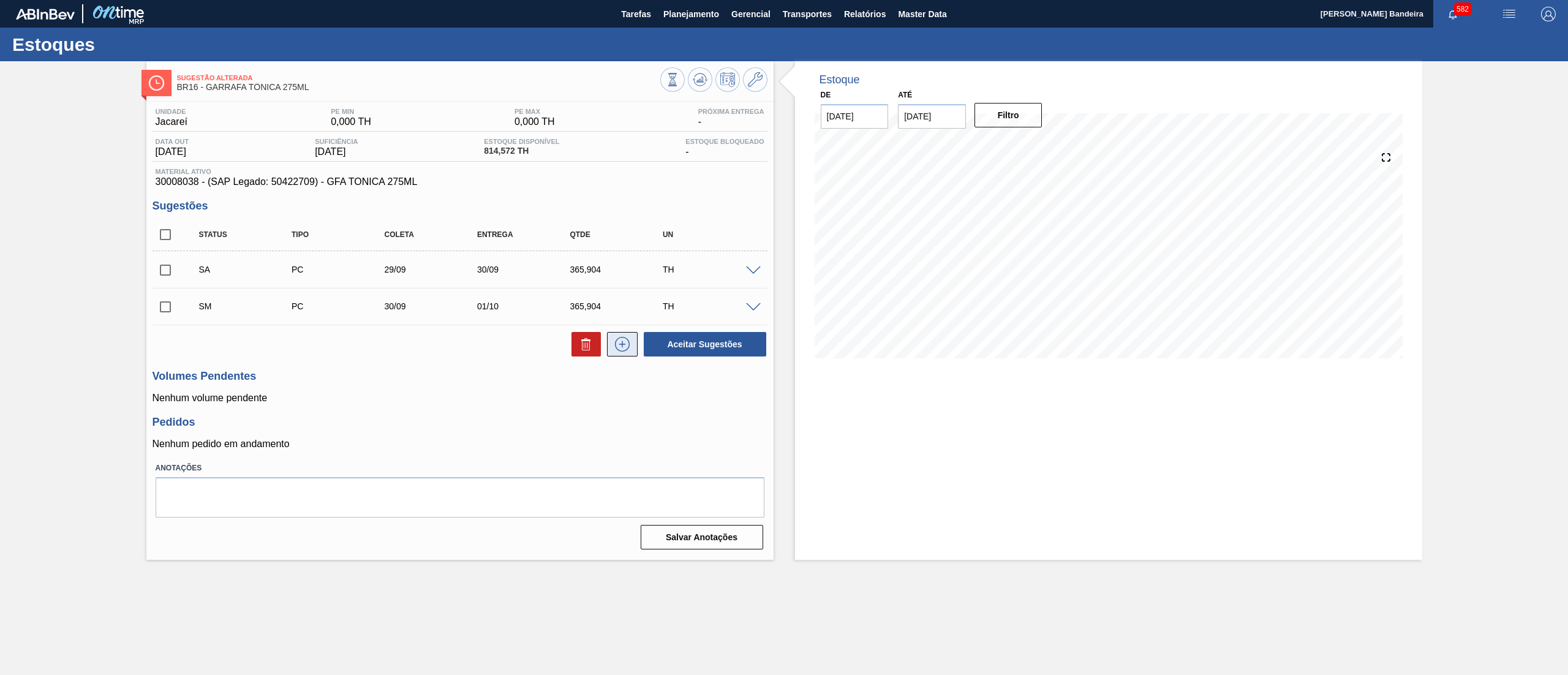
click at [614, 343] on icon at bounding box center [622, 344] width 20 height 15
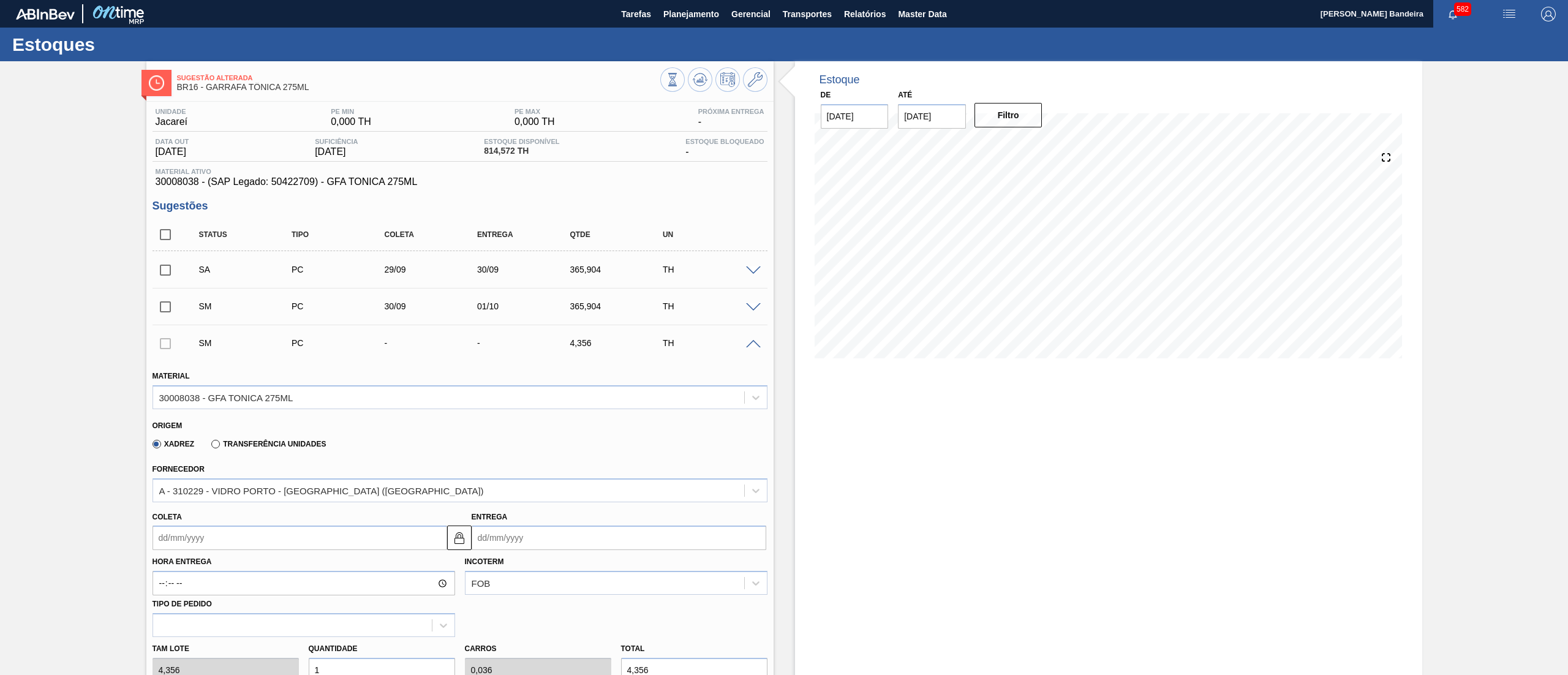
click at [253, 531] on input "Coleta" at bounding box center [300, 537] width 294 height 24
click at [221, 502] on div "1" at bounding box center [226, 502] width 17 height 17
type input "[DATE]"
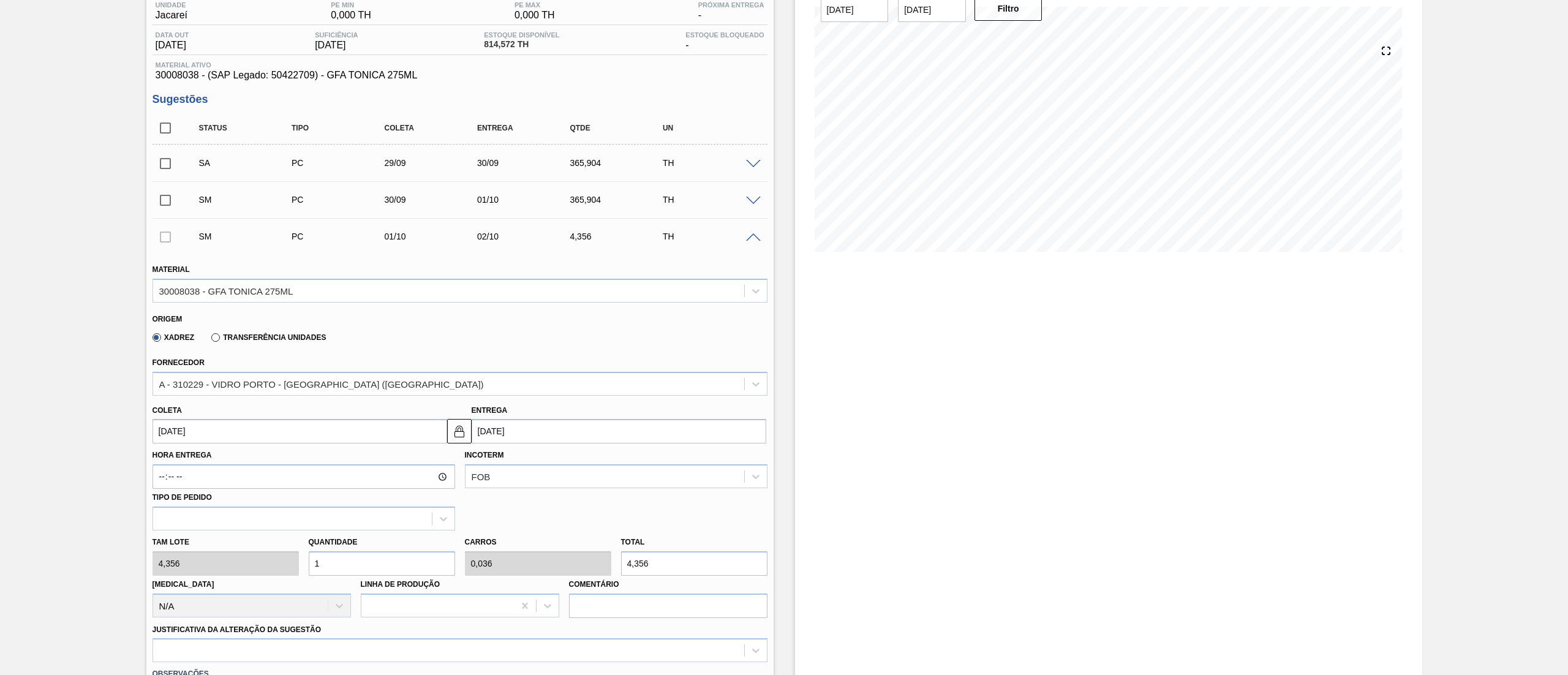
drag, startPoint x: 335, startPoint y: 672, endPoint x: 249, endPoint y: 668, distance: 86.1
click at [250, 668] on div "Material 30008038 - GFA TONICA 275ML Origem Xadrez Transferência Unidades Forne…" at bounding box center [460, 503] width 615 height 502
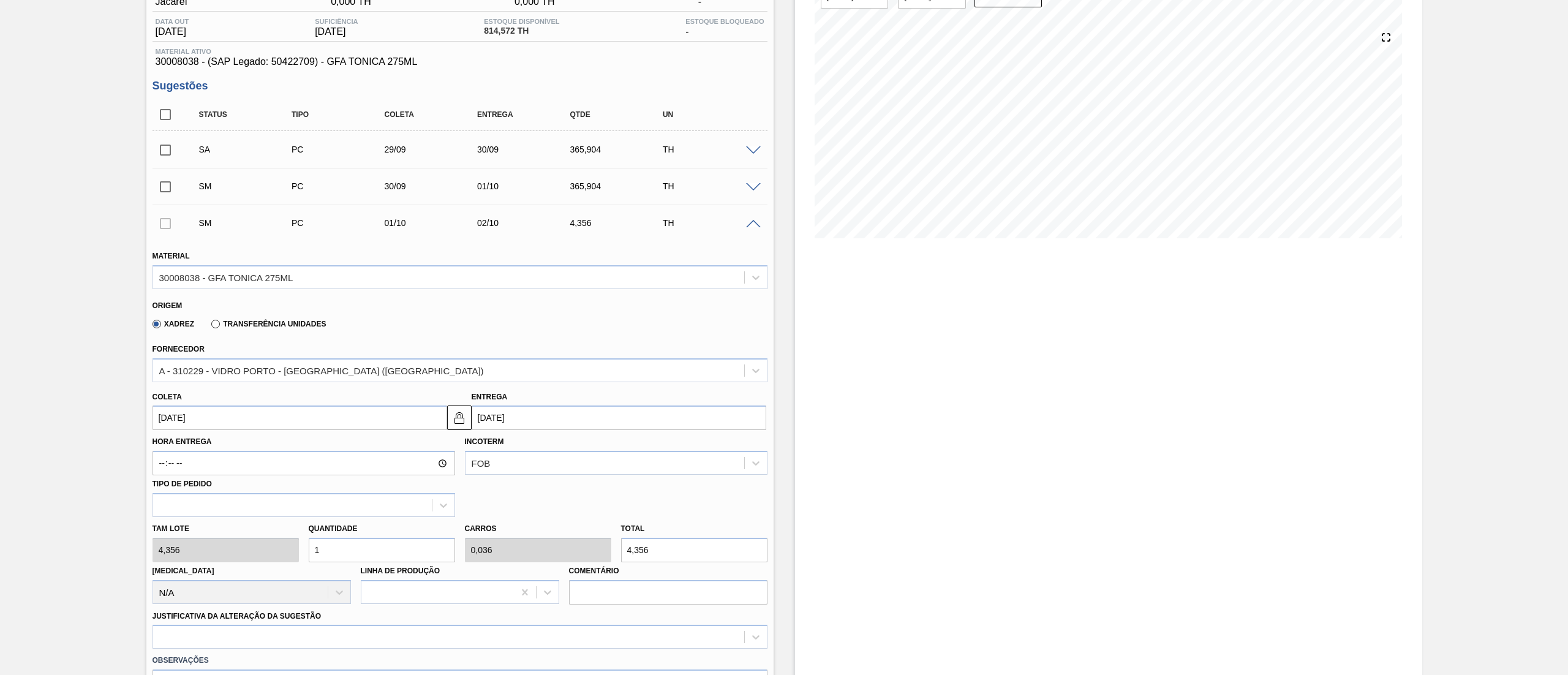
type input "8"
type input "0,286"
type input "34,848"
type input "84"
type input "3"
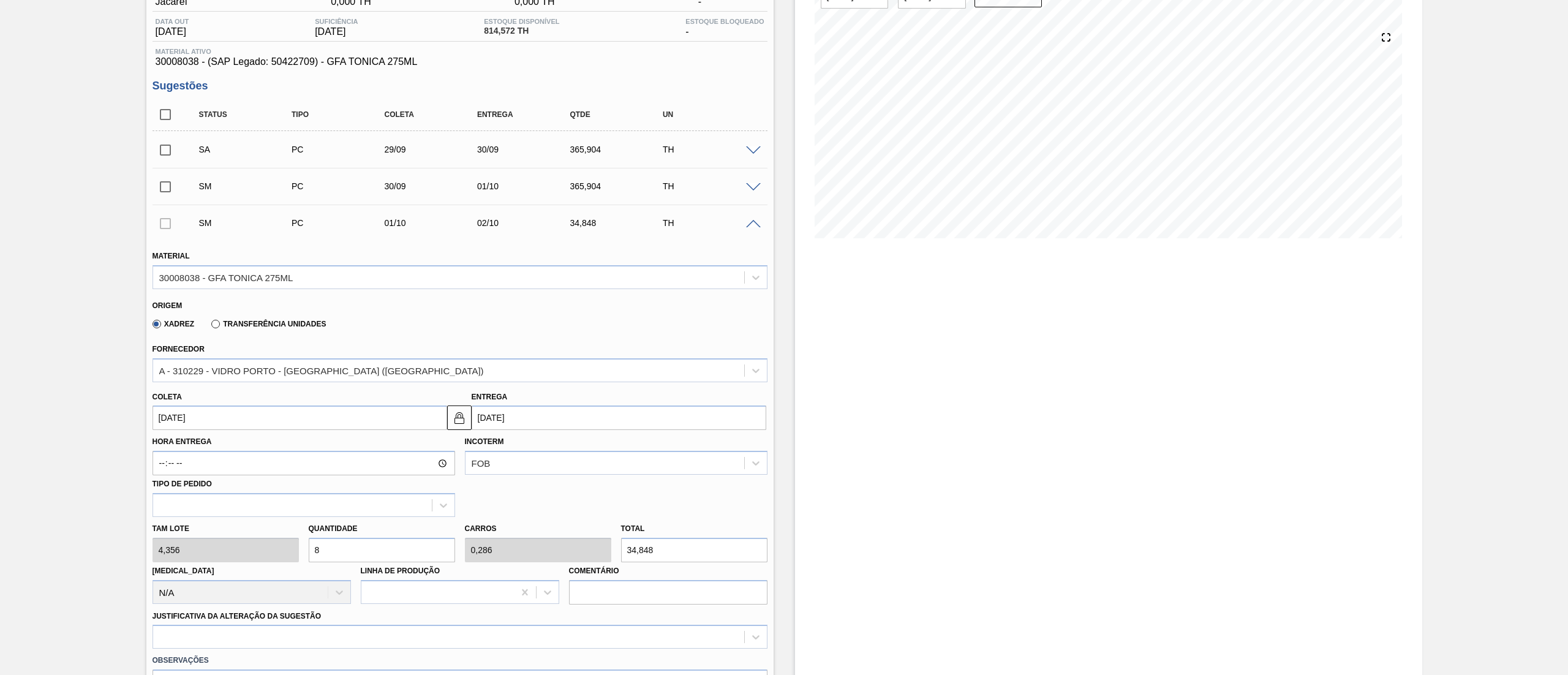
type input "365,904"
type input "84"
click at [253, 630] on div at bounding box center [460, 637] width 615 height 24
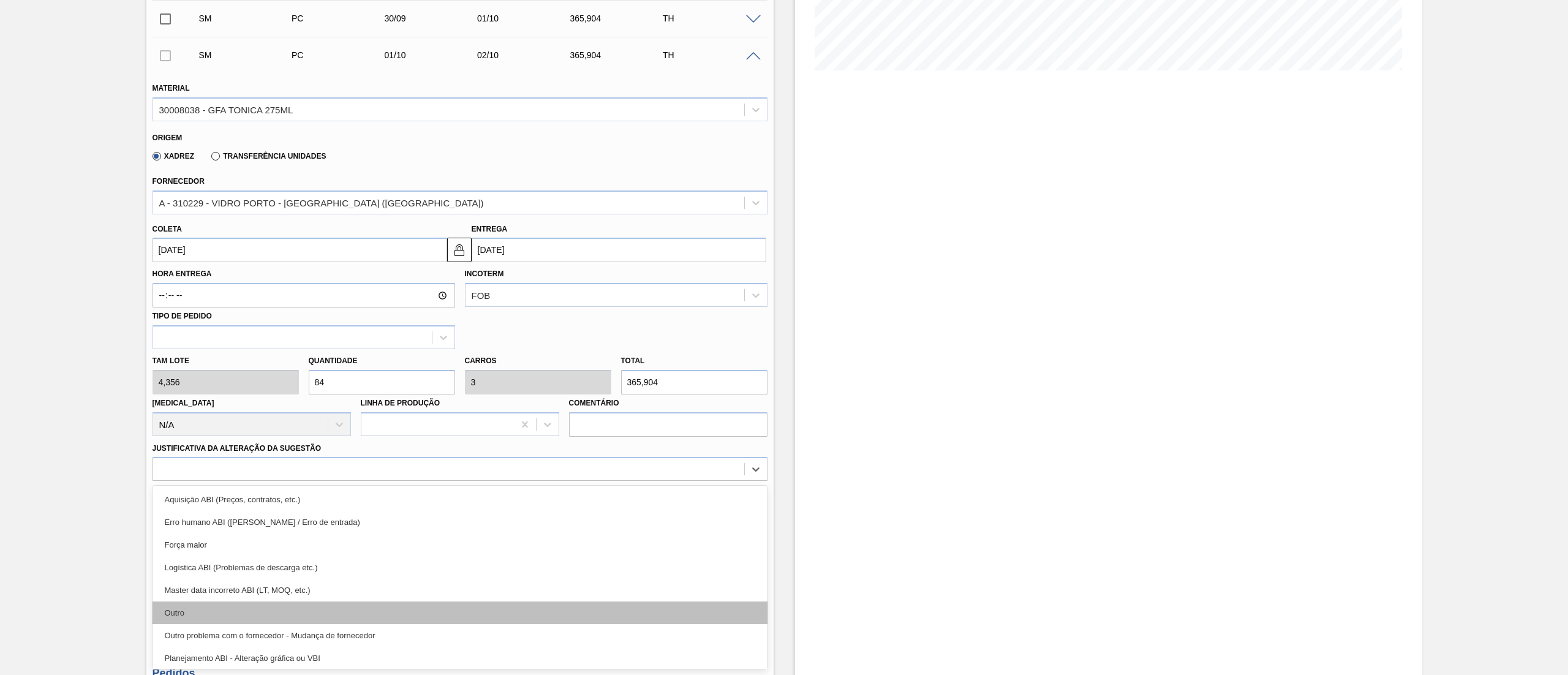
click at [259, 608] on div "Outro" at bounding box center [460, 613] width 615 height 22
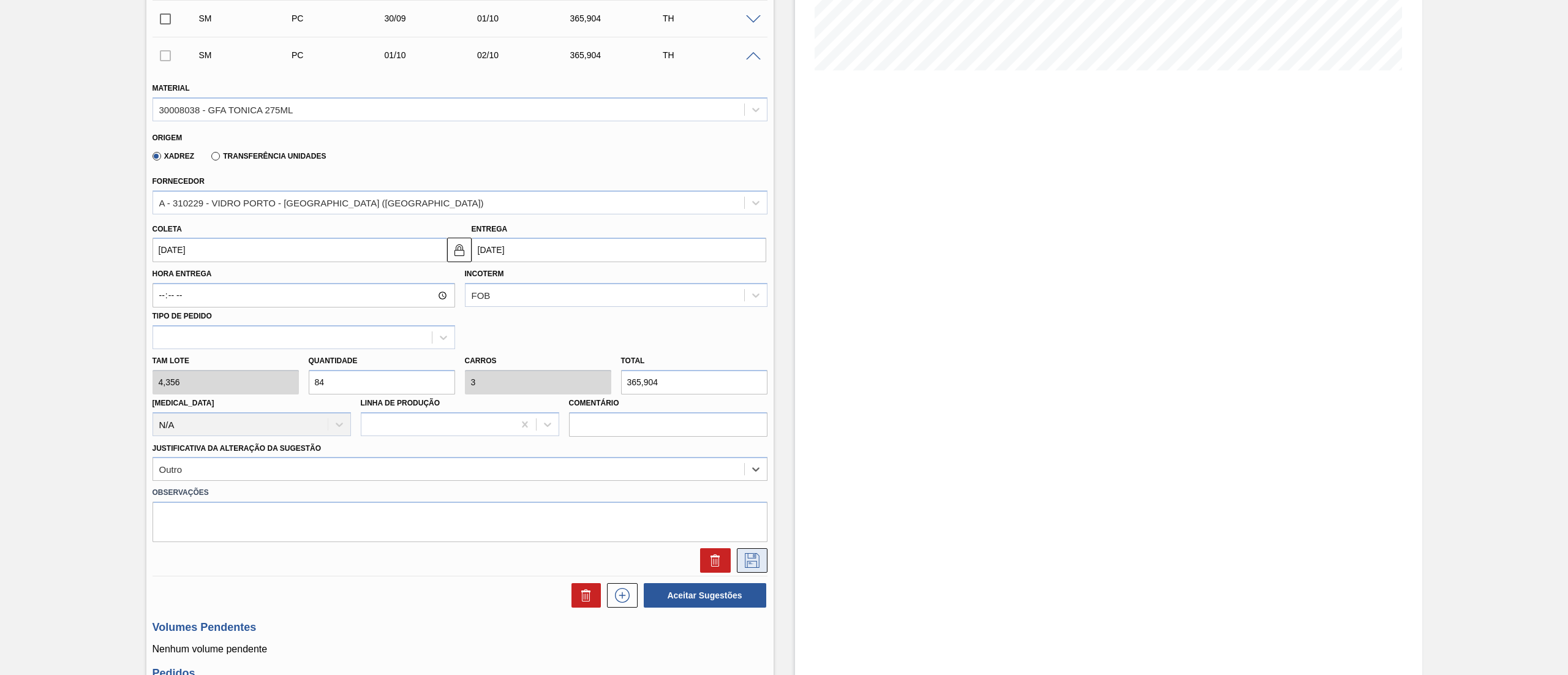
click at [750, 559] on icon at bounding box center [752, 561] width 15 height 15
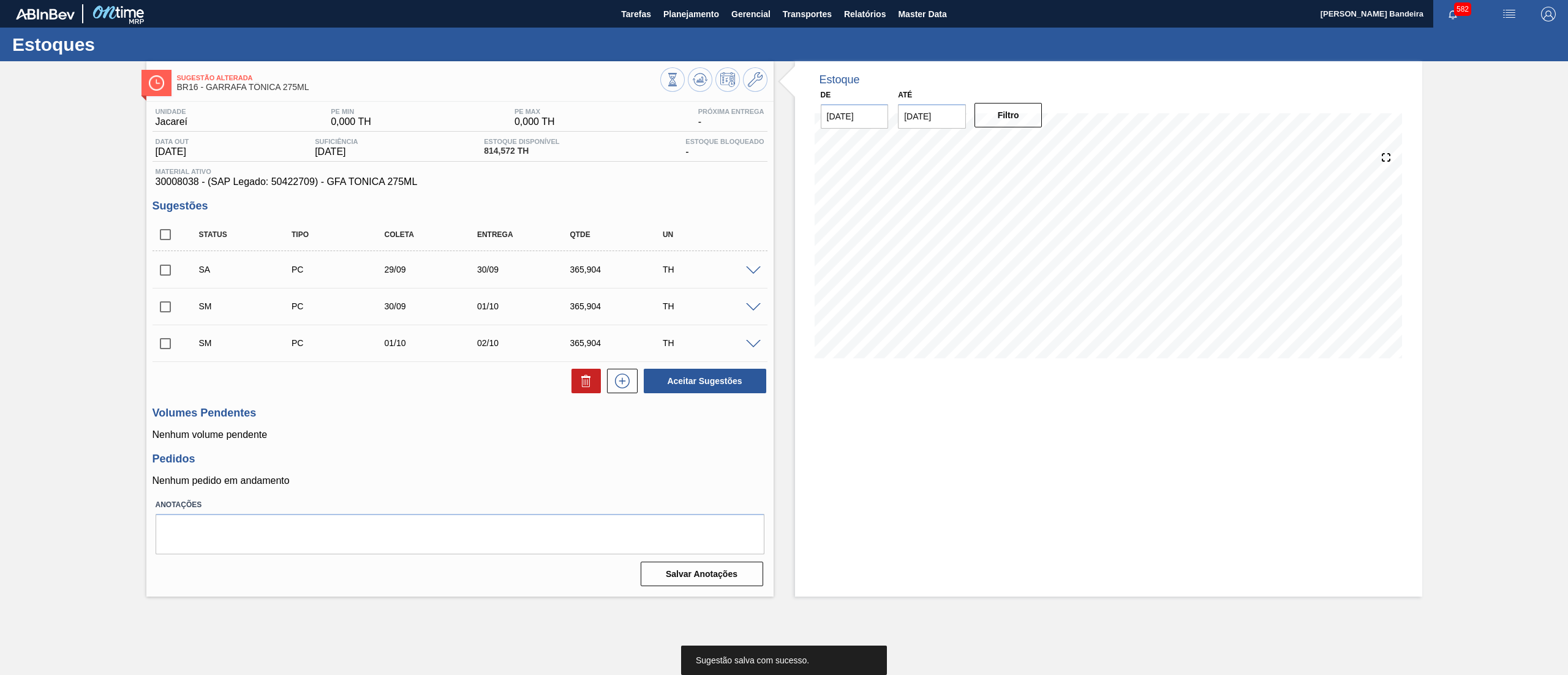
scroll to position [0, 0]
click at [161, 243] on input "checkbox" at bounding box center [165, 234] width 26 height 26
checkbox input "true"
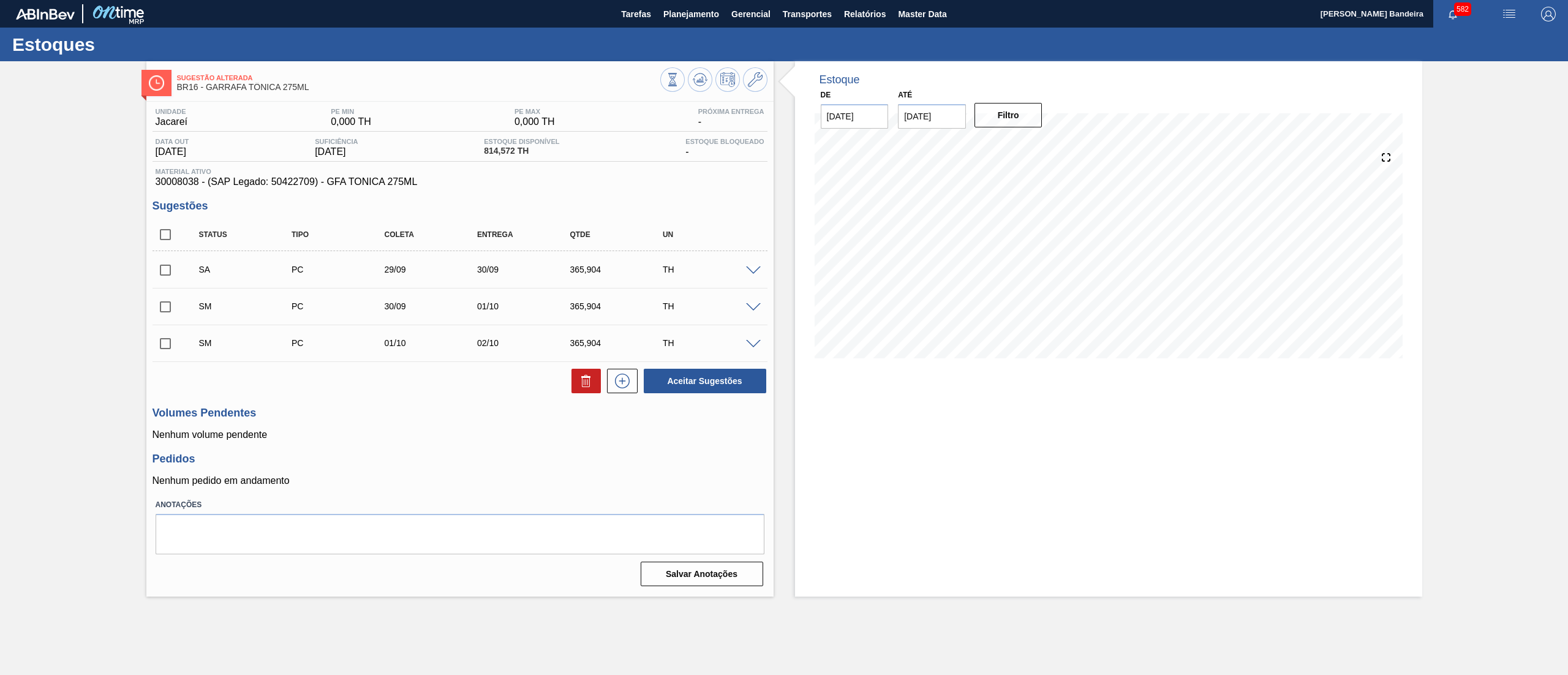
checkbox input "true"
click at [690, 385] on button "Aceitar Sugestões" at bounding box center [704, 381] width 122 height 24
checkbox input "false"
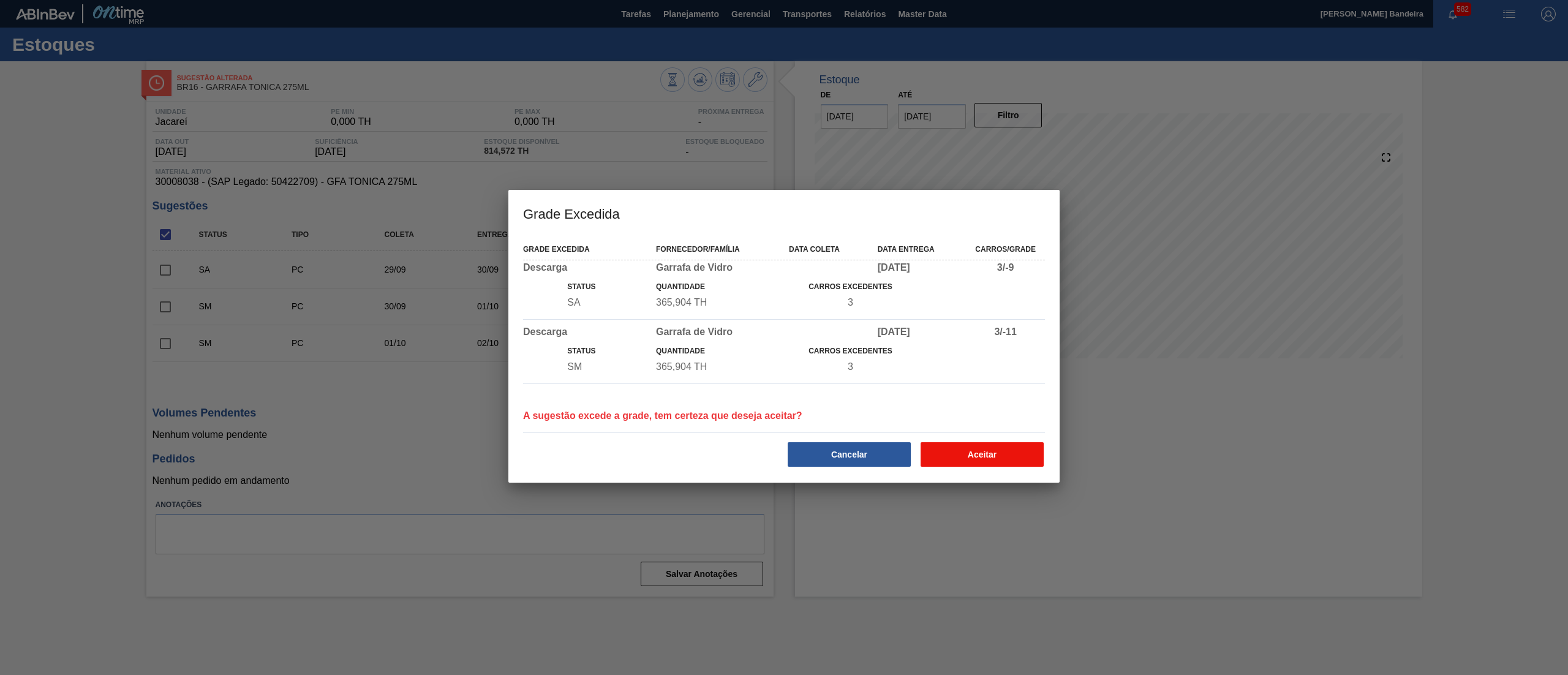
click at [979, 455] on button "Aceitar" at bounding box center [982, 455] width 123 height 24
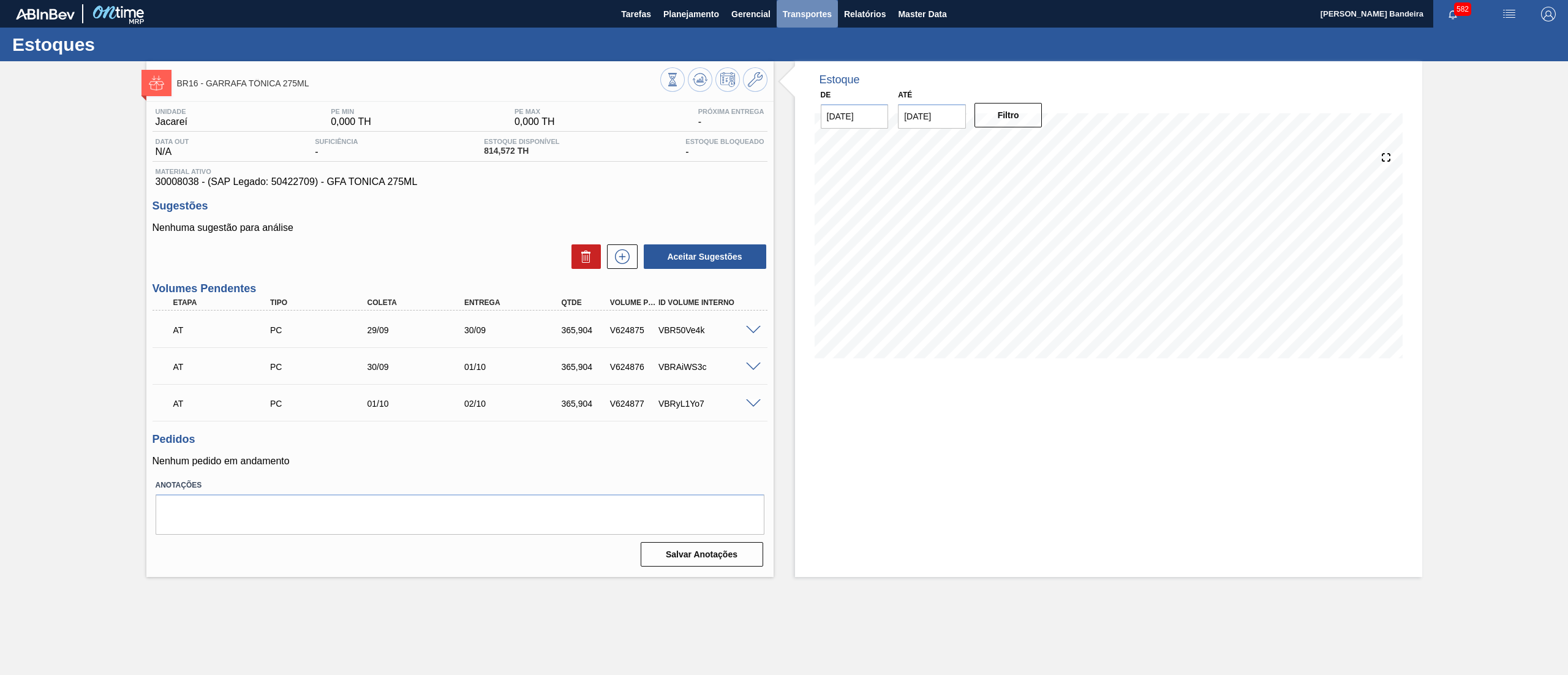
click at [819, 12] on span "Transportes" at bounding box center [807, 14] width 49 height 15
click at [804, 58] on li "Otimização de Carga" at bounding box center [807, 62] width 101 height 20
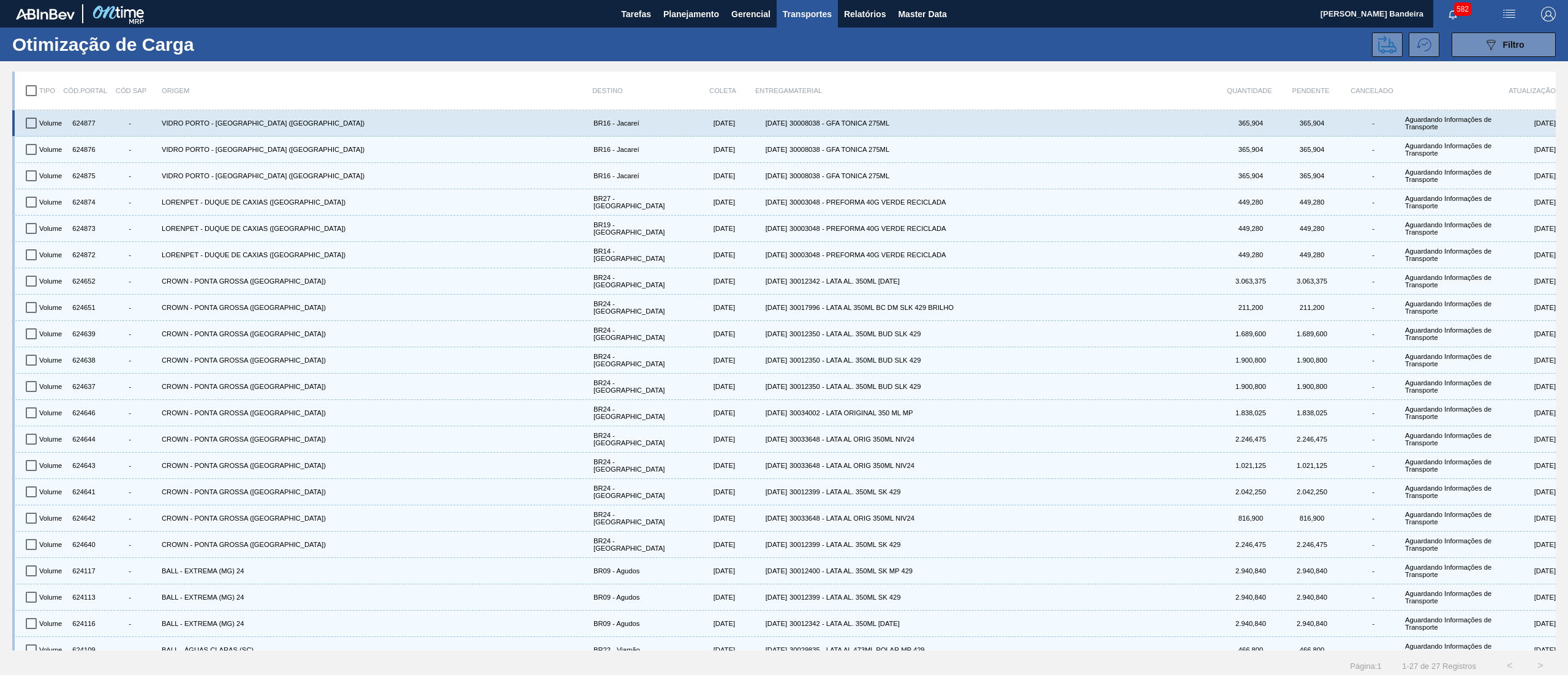
click at [32, 124] on input "checkbox" at bounding box center [31, 123] width 26 height 26
checkbox input "true"
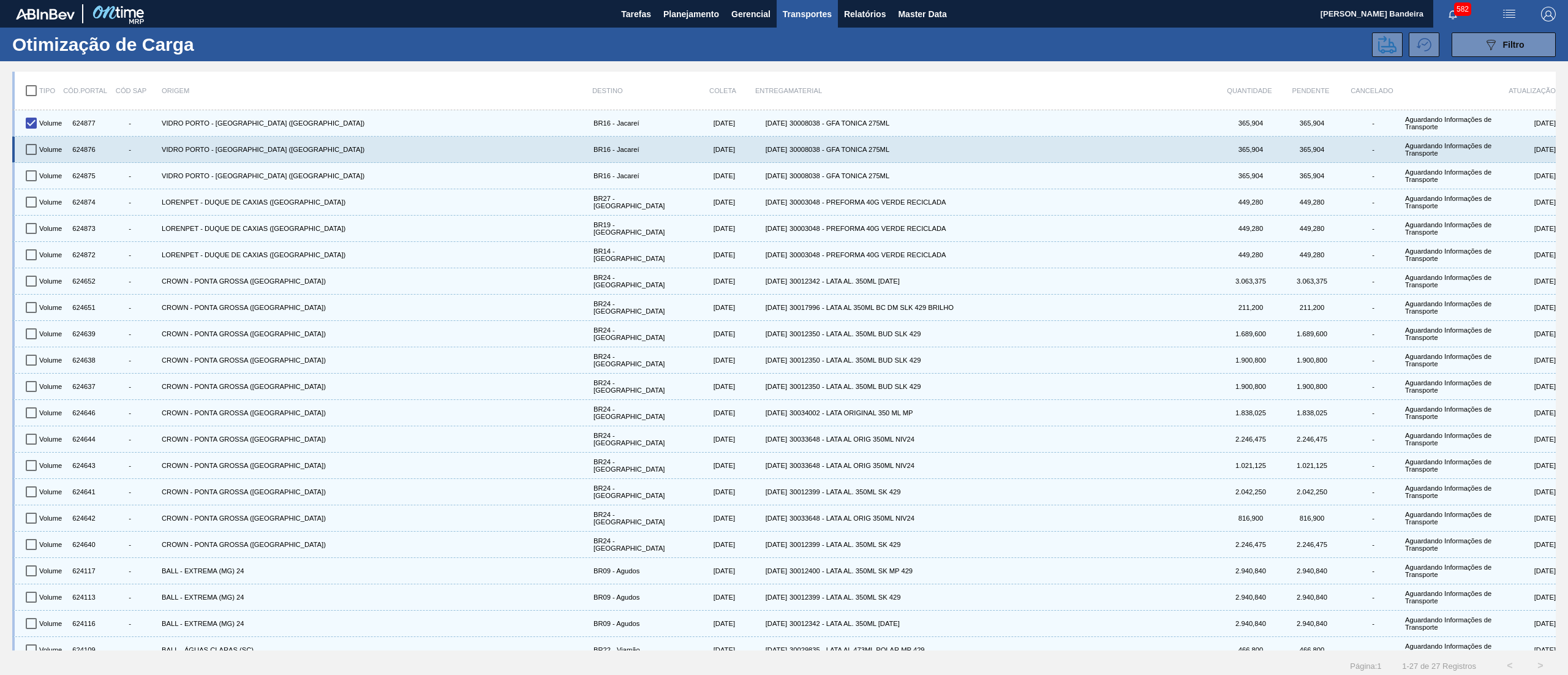
click at [35, 151] on input "checkbox" at bounding box center [31, 149] width 26 height 26
checkbox input "true"
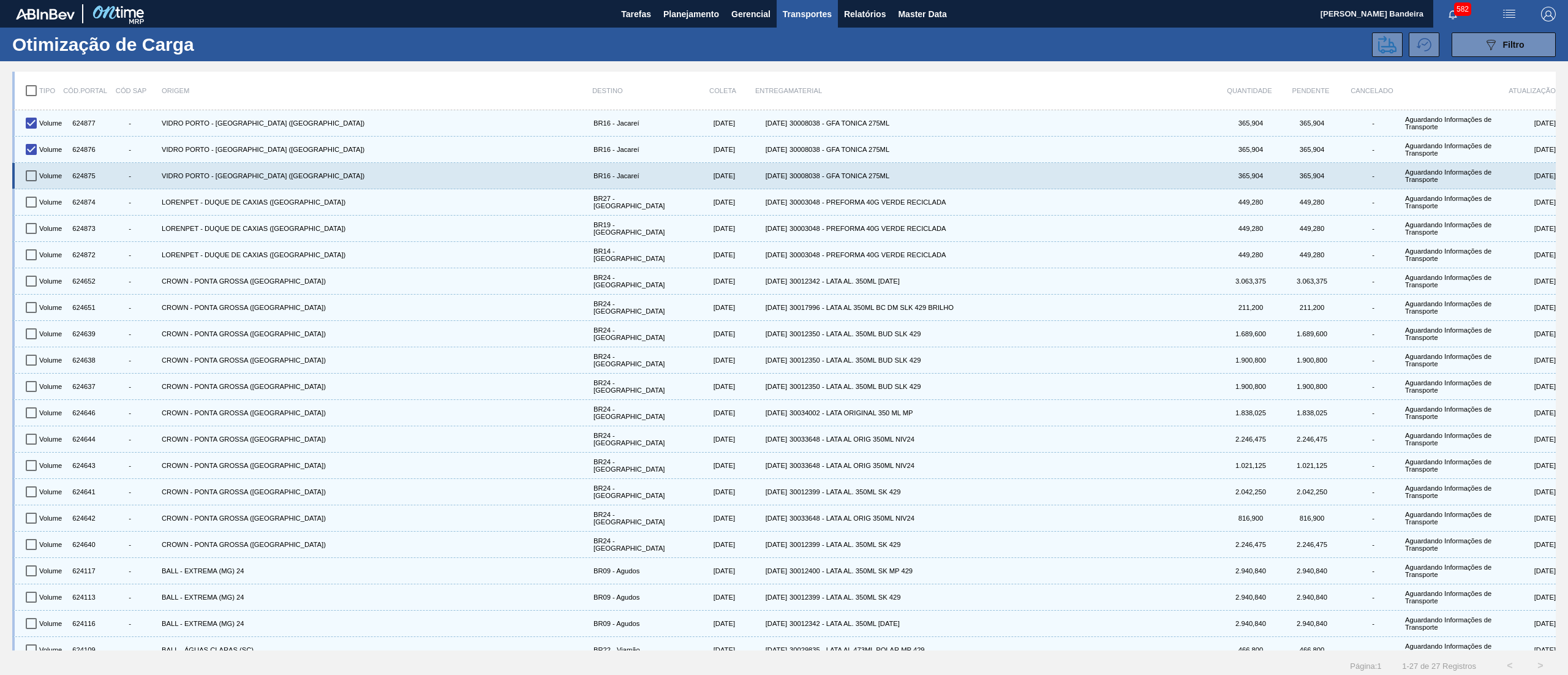
click at [36, 173] on input "checkbox" at bounding box center [31, 175] width 26 height 26
checkbox input "true"
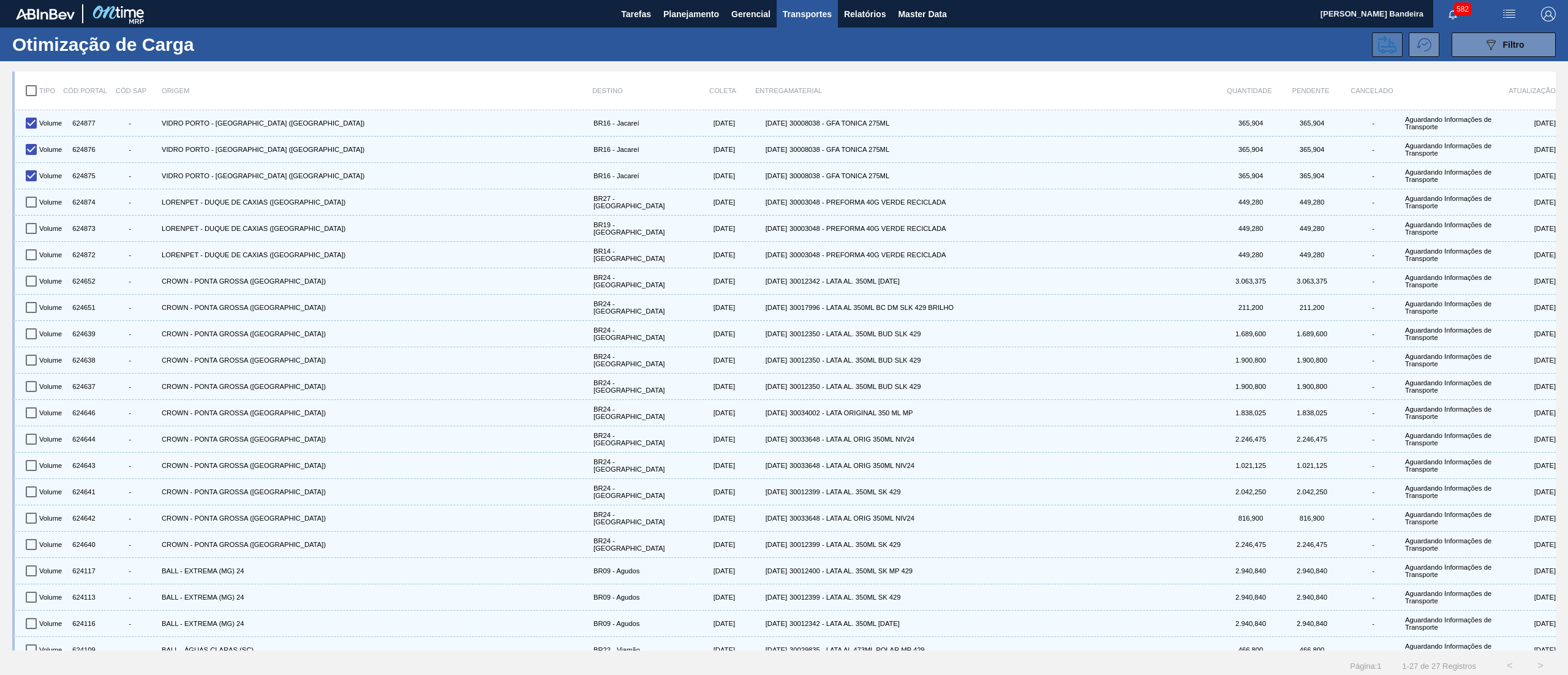
click at [1386, 39] on icon at bounding box center [1387, 45] width 19 height 19
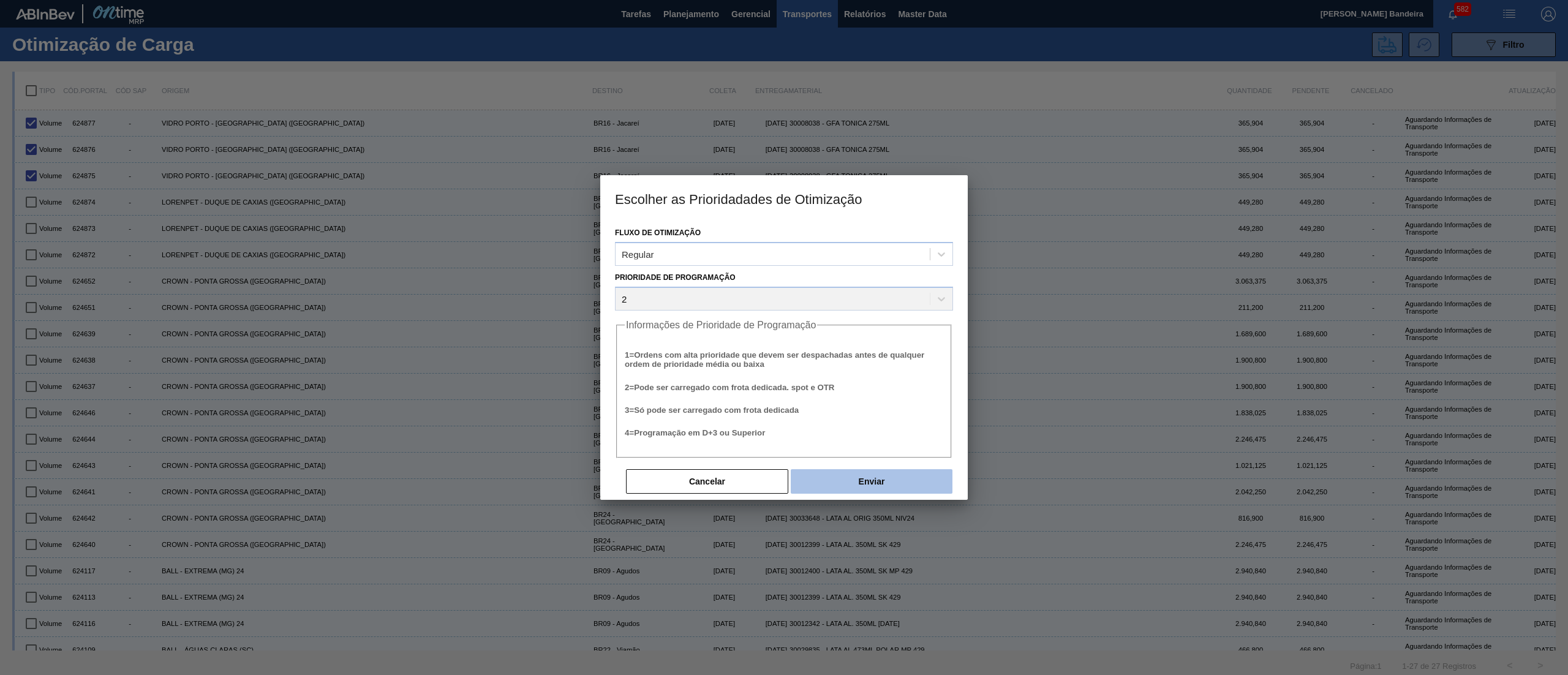
click at [885, 482] on button "Enviar" at bounding box center [871, 481] width 161 height 24
